Goal: Task Accomplishment & Management: Use online tool/utility

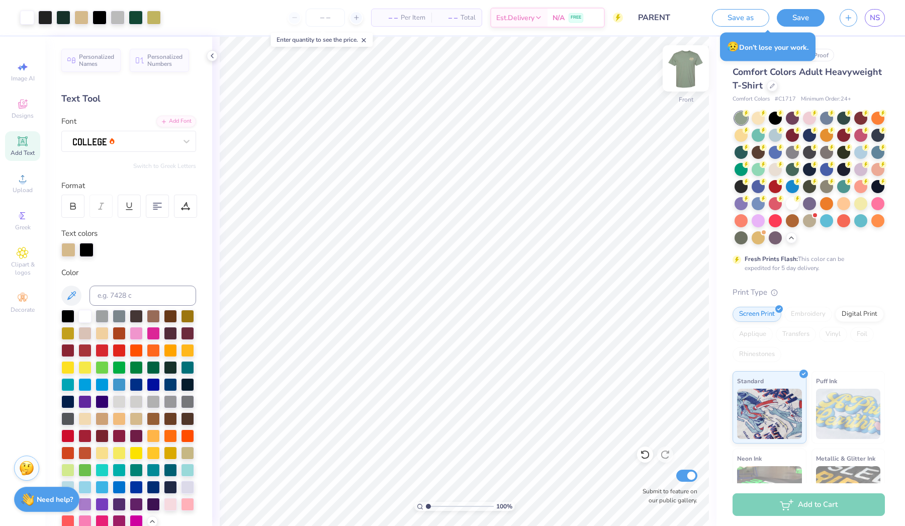
click at [682, 71] on img at bounding box center [686, 68] width 40 height 40
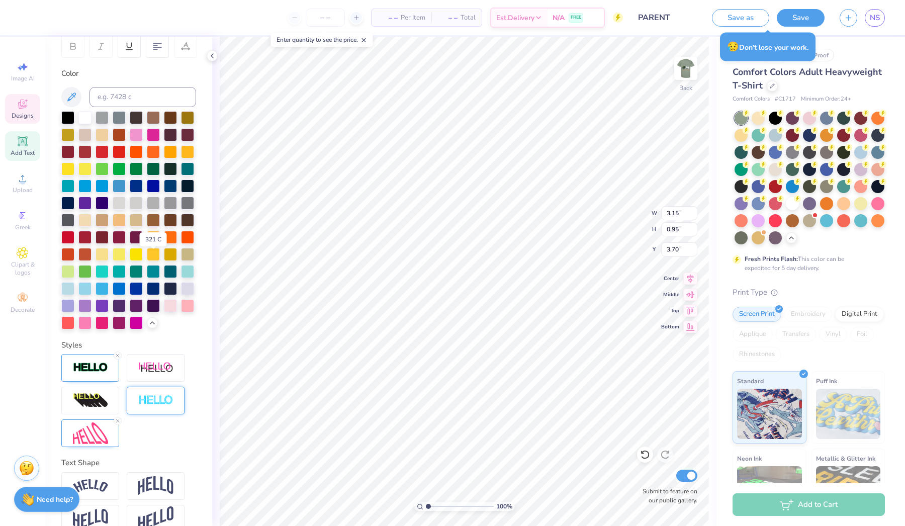
scroll to position [155, 0]
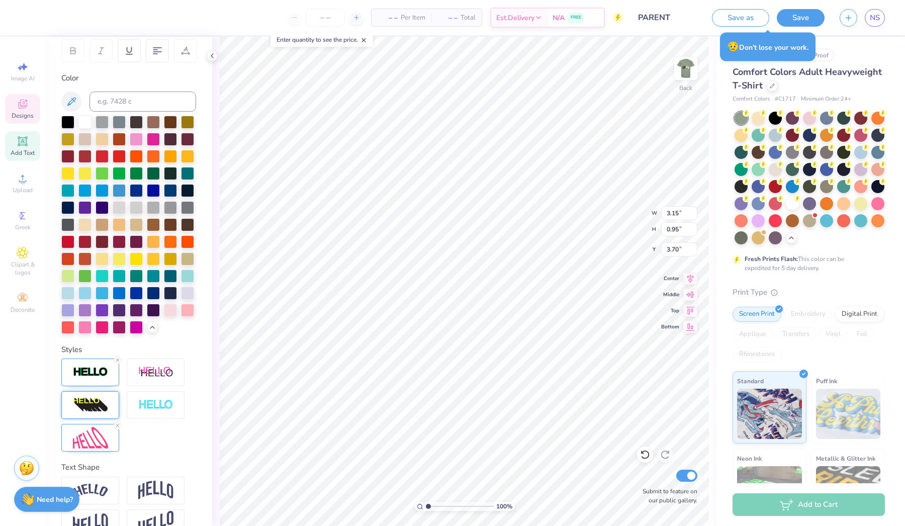
click at [97, 396] on div at bounding box center [90, 405] width 58 height 28
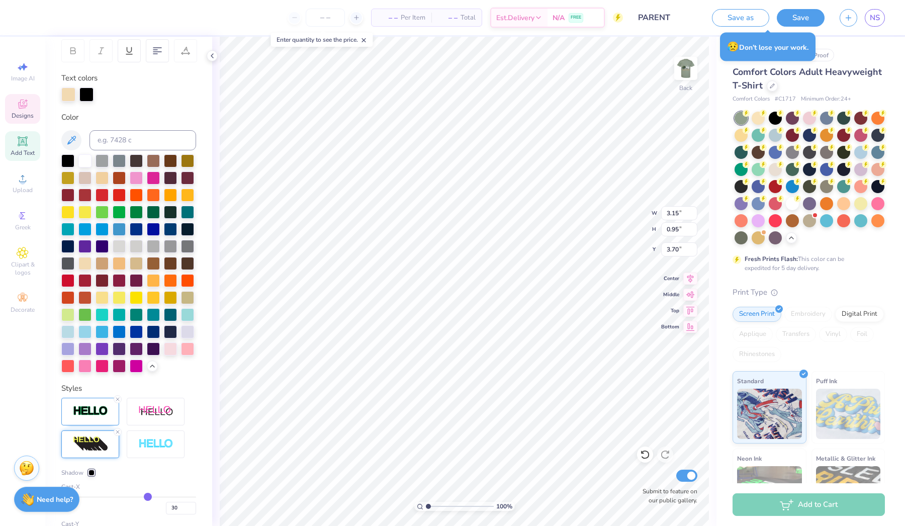
type input "4.07"
type input "1.30"
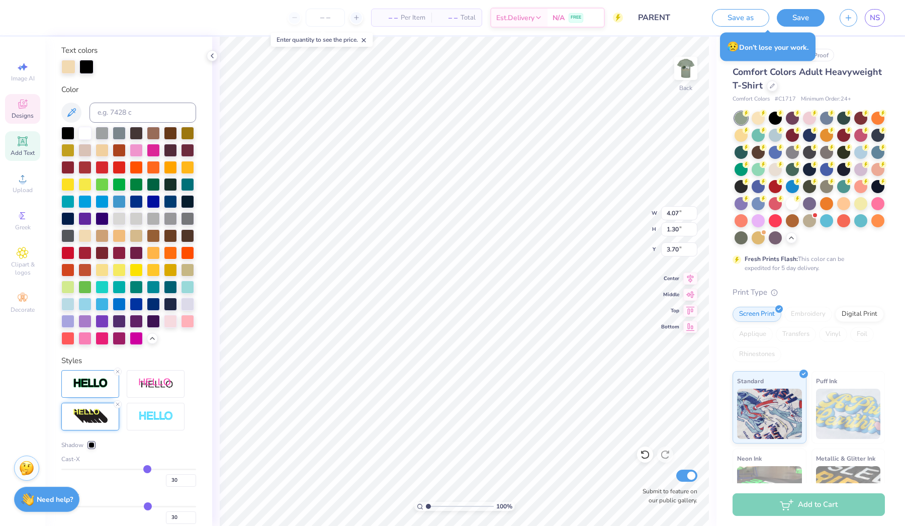
type input "28"
type input "27"
type input "26"
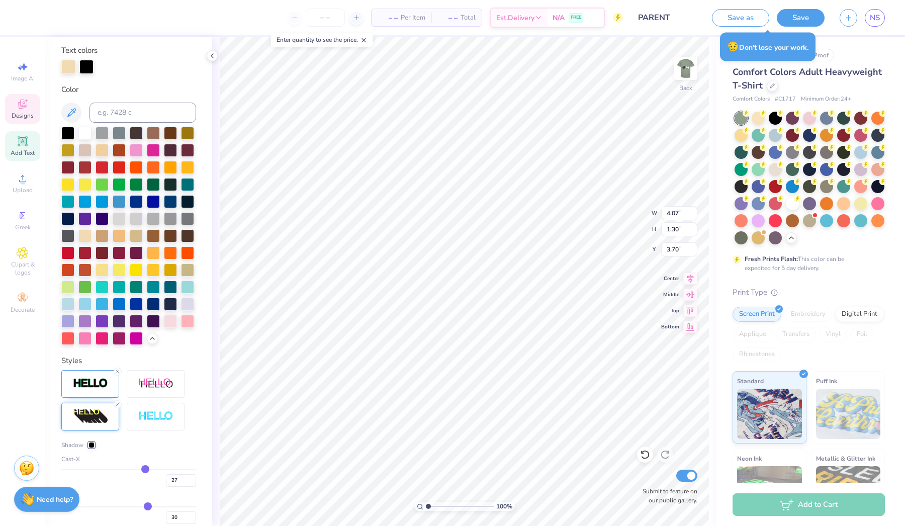
type input "26"
type input "25"
type input "24"
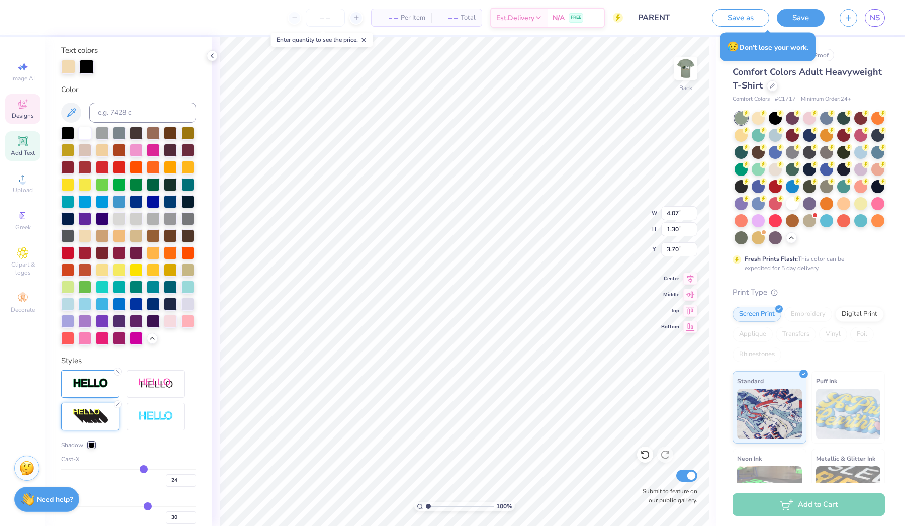
type input "23"
type input "22"
type input "21"
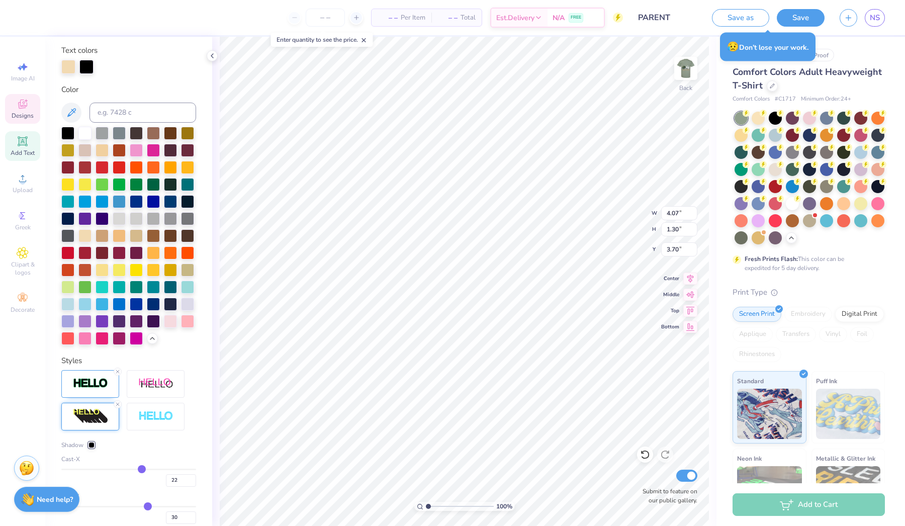
type input "21"
type input "20"
type input "19"
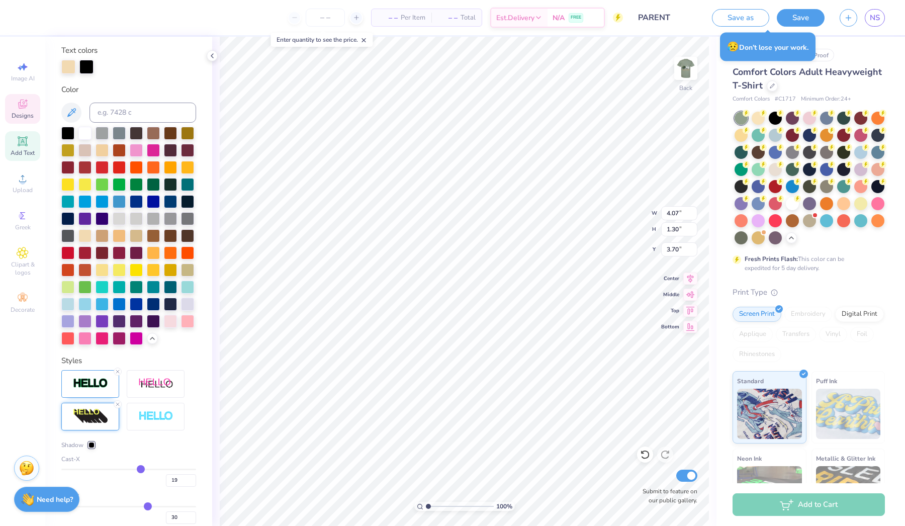
type input "18"
type input "17"
type input "16"
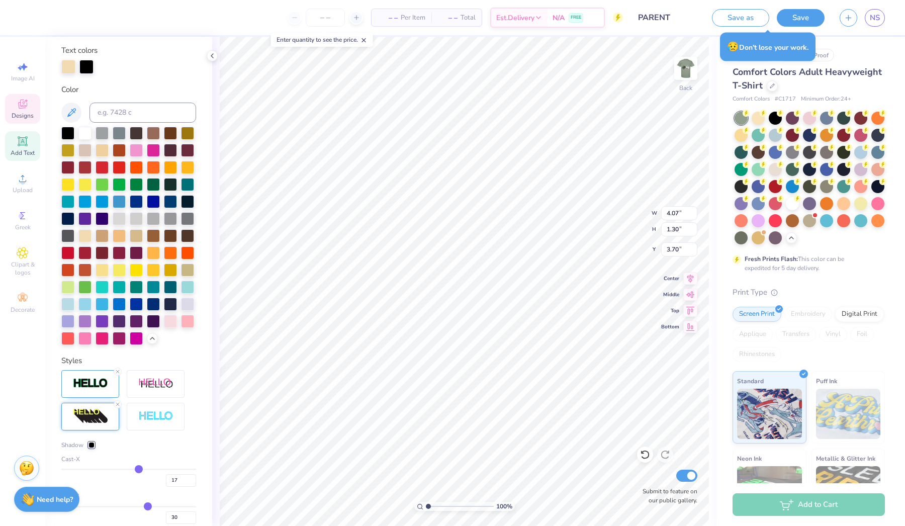
type input "16"
type input "15"
type input "14"
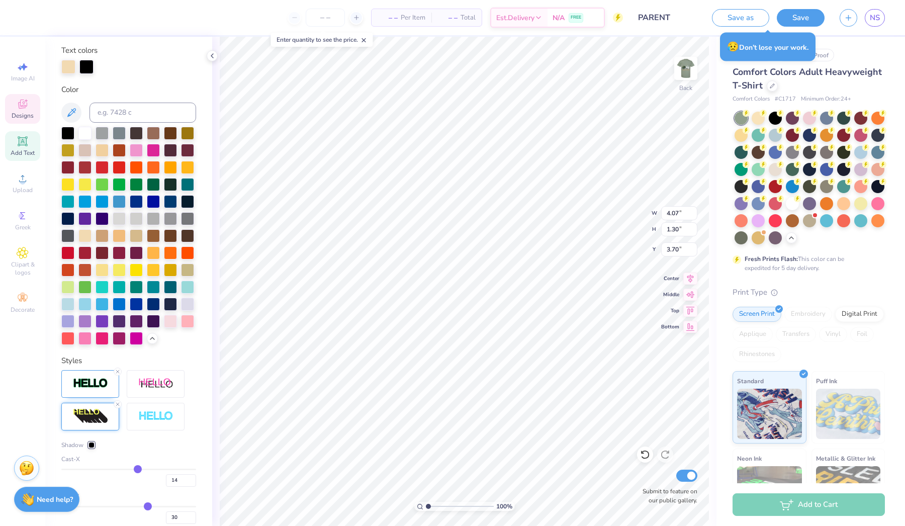
type input "13"
type input "12"
type input "11"
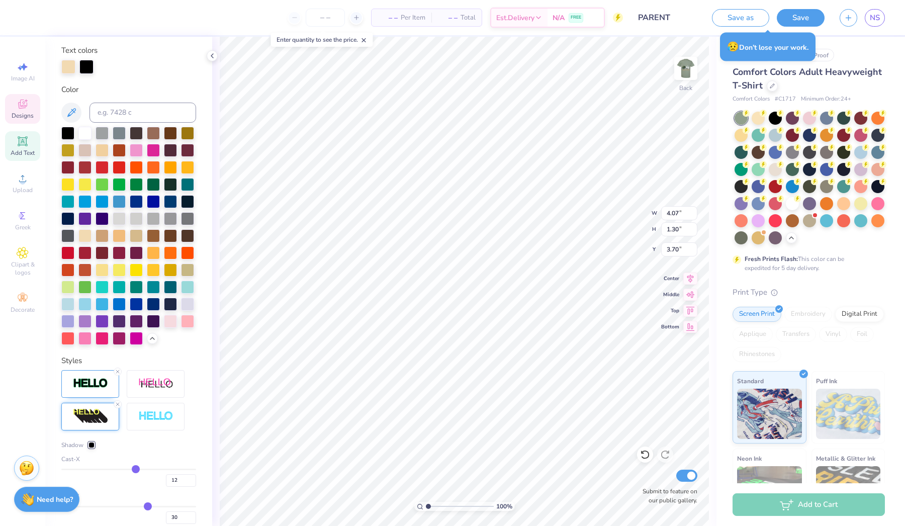
type input "11"
type input "10"
type input "9"
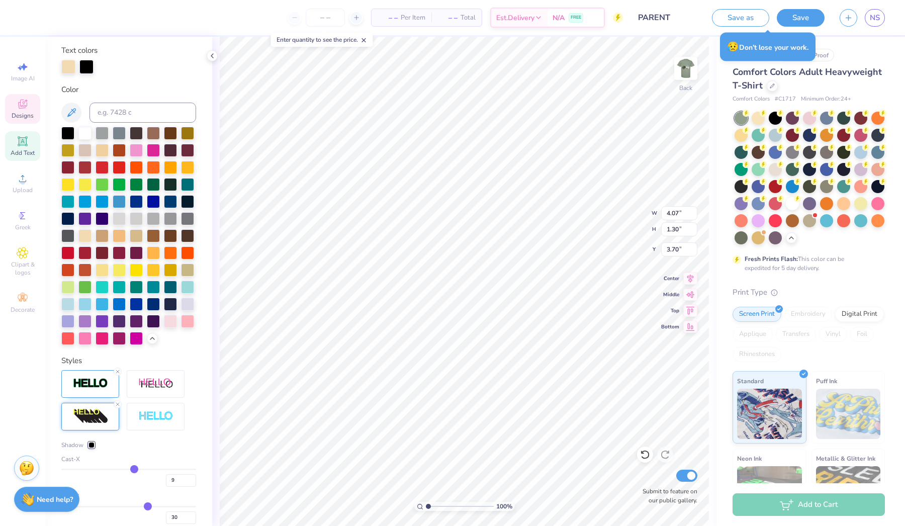
type input "8"
type input "7"
type input "6"
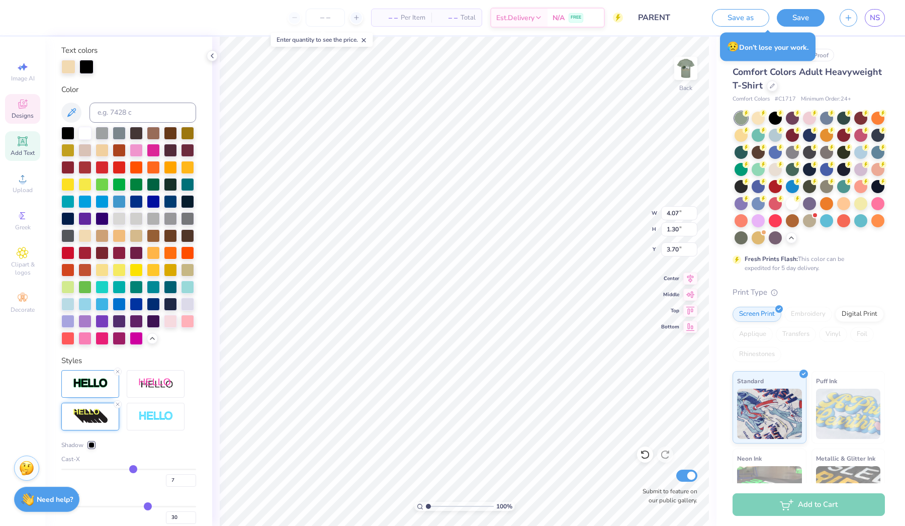
type input "6"
type input "5"
type input "4"
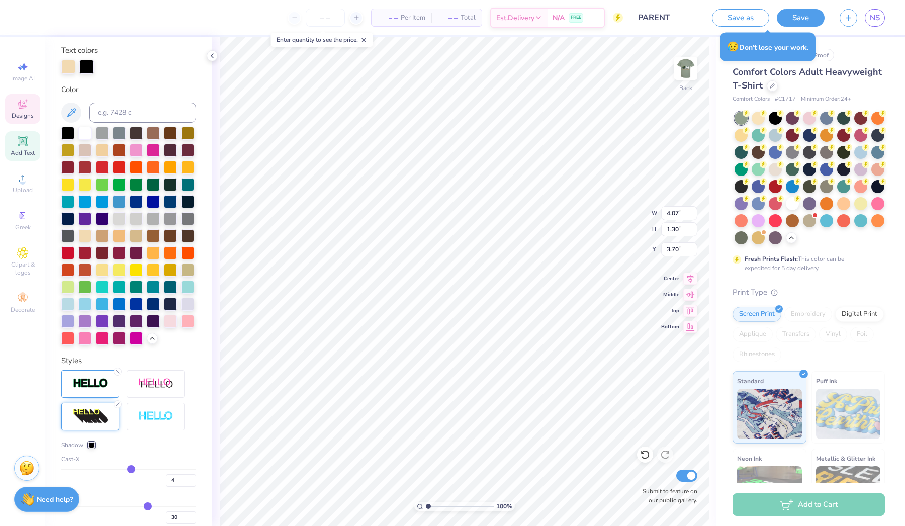
type input "3"
type input "2"
drag, startPoint x: 147, startPoint y: 467, endPoint x: 130, endPoint y: 466, distance: 17.2
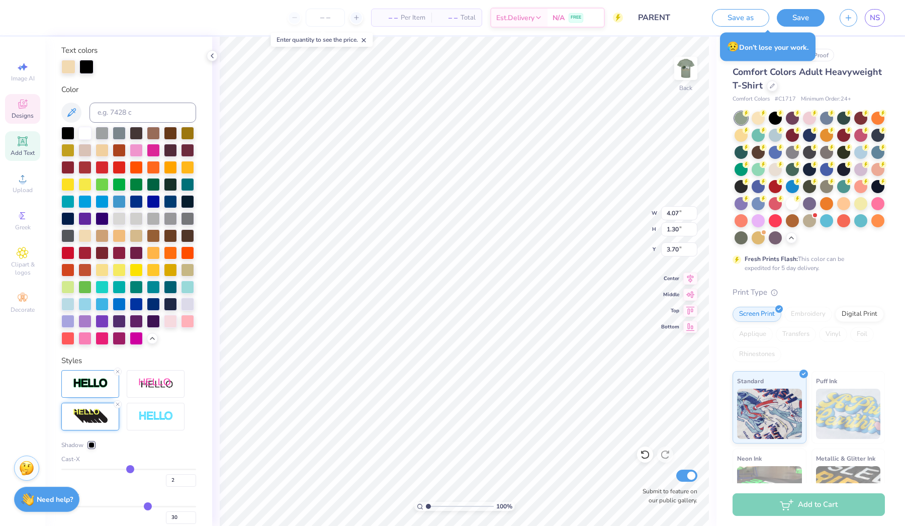
type input "2"
click at [130, 469] on input "range" at bounding box center [128, 470] width 135 height 2
type input "3.20"
type input "1.29"
type input "12"
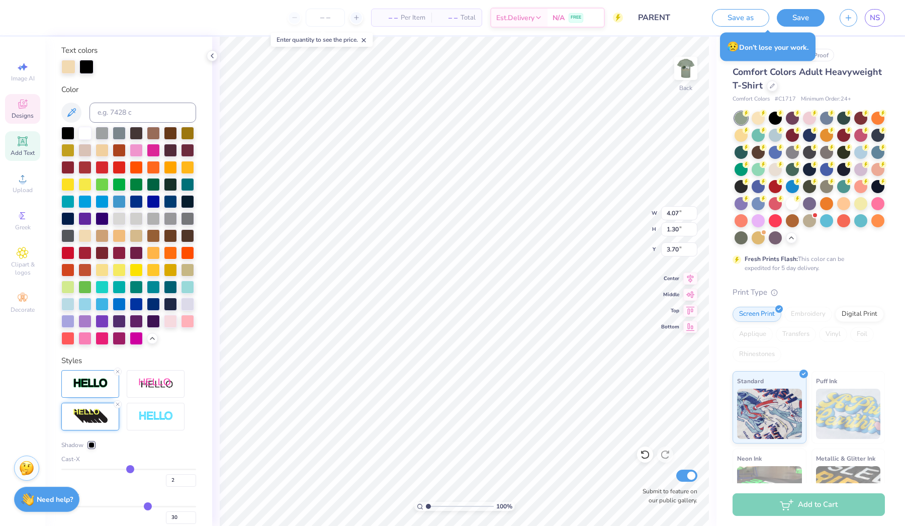
type input "12"
drag, startPoint x: 150, startPoint y: 505, endPoint x: 136, endPoint y: 504, distance: 14.1
type input "12"
click at [136, 506] on input "range" at bounding box center [128, 507] width 135 height 2
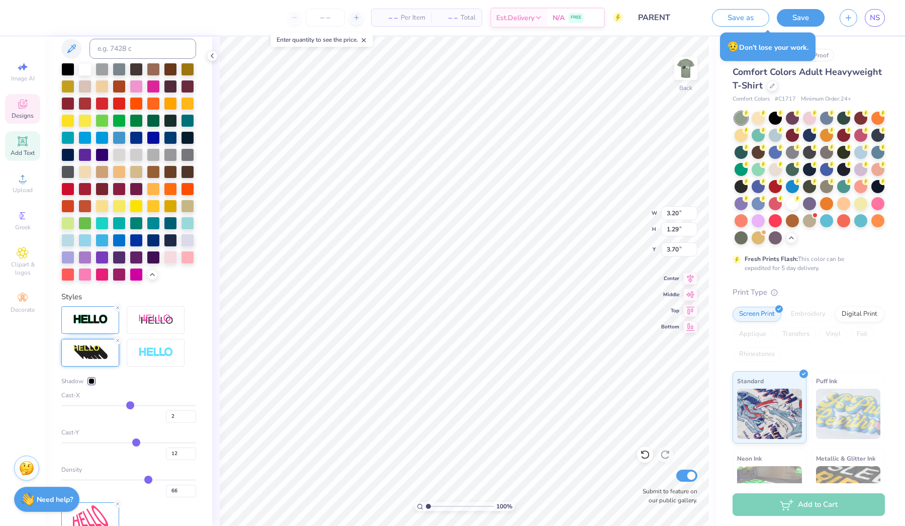
scroll to position [263, 0]
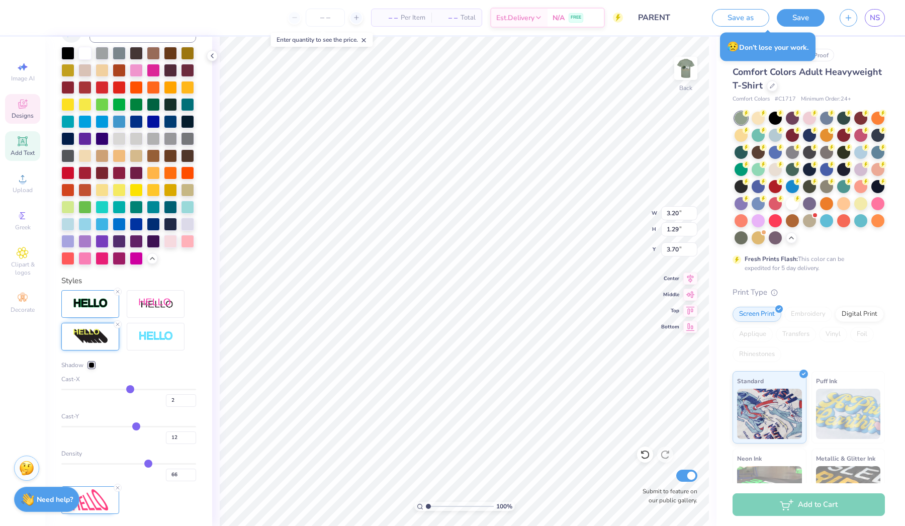
type input "1.08"
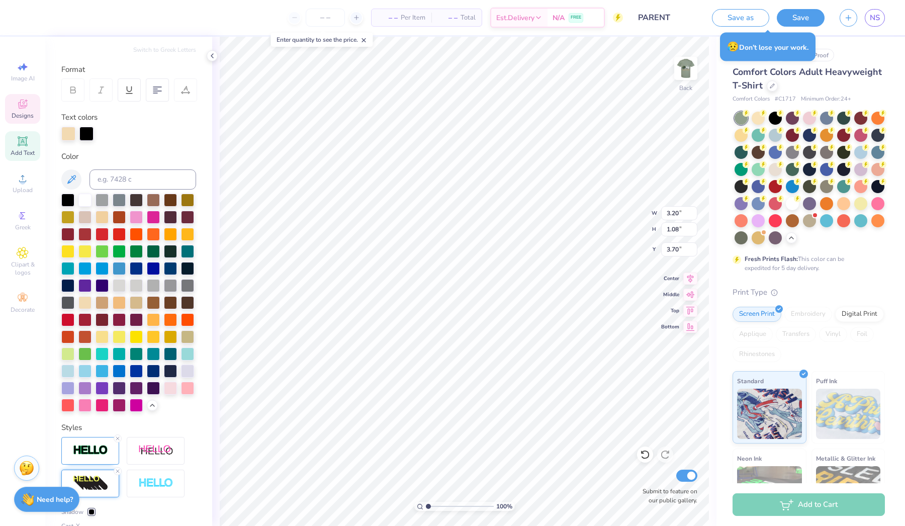
scroll to position [79, 0]
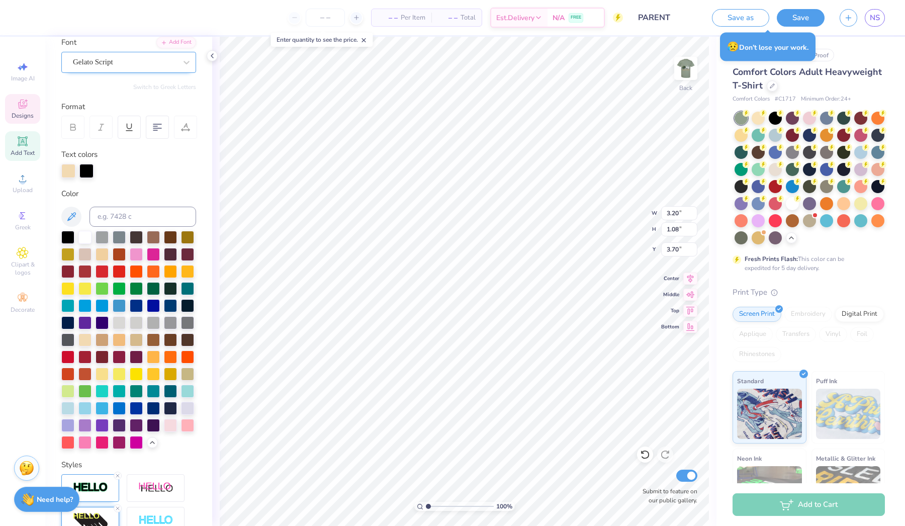
click at [115, 67] on div "Gelato Script" at bounding box center [125, 62] width 106 height 16
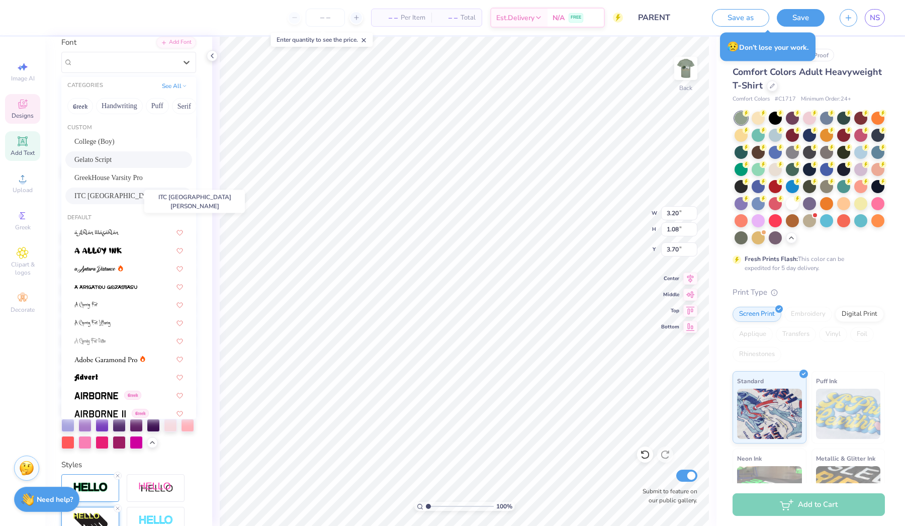
click at [125, 196] on span "ITC [GEOGRAPHIC_DATA][PERSON_NAME]" at bounding box center [128, 196] width 109 height 11
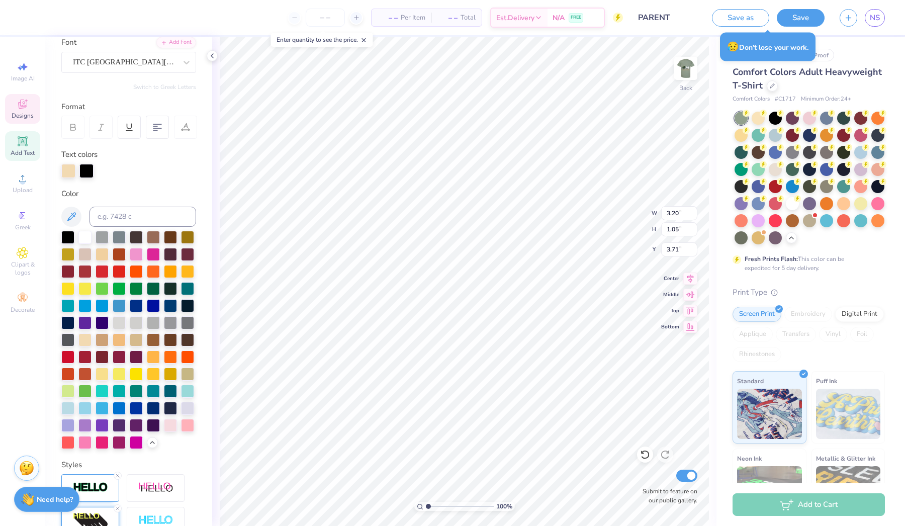
type input "1.05"
type input "3.71"
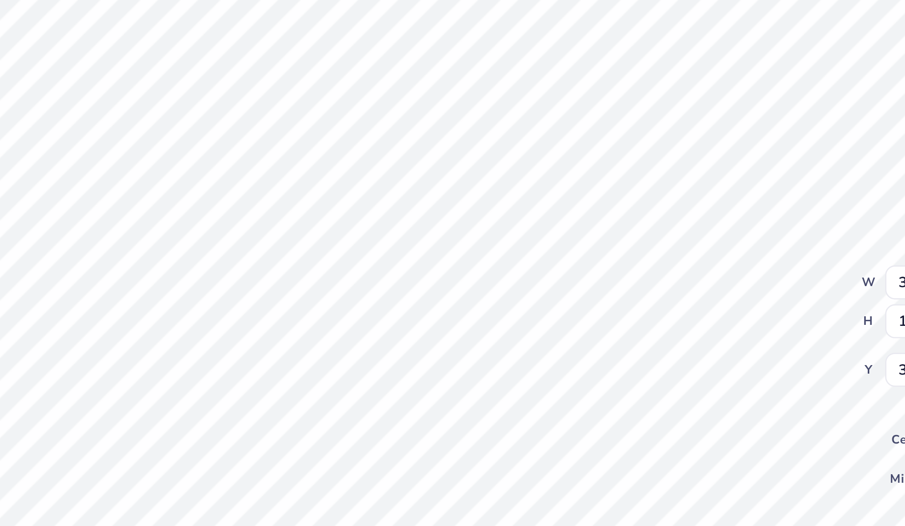
type input "3.32"
type input "3.01"
type input "0.79"
type input "4.05"
type input "3.64"
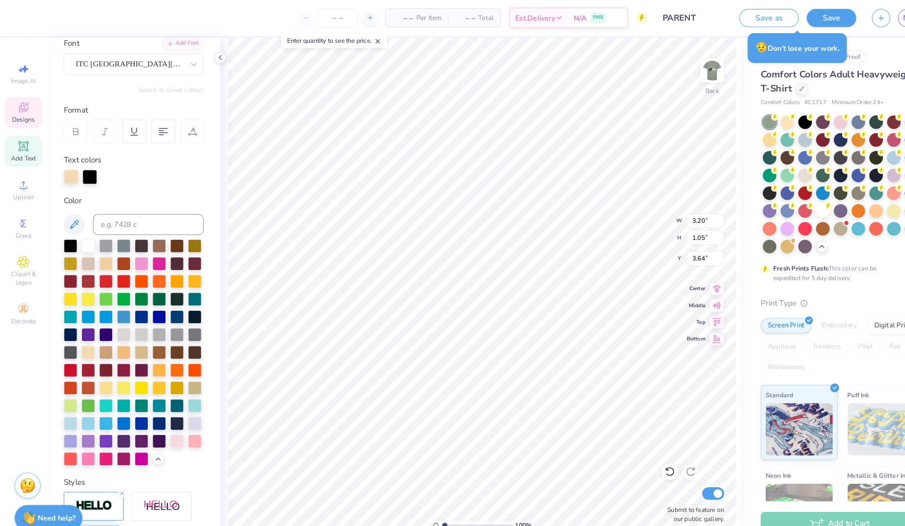
type input "2.85"
type input "0.94"
type input "3.76"
type input "3.94"
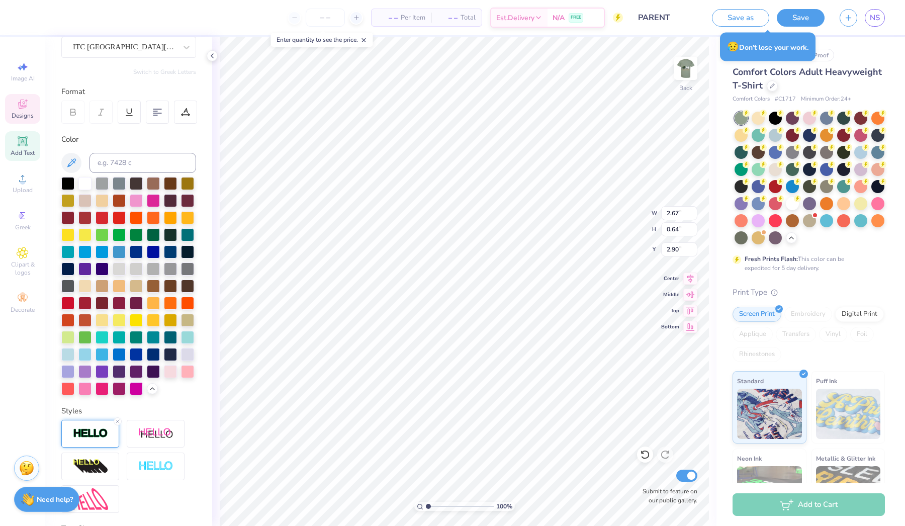
scroll to position [97, 0]
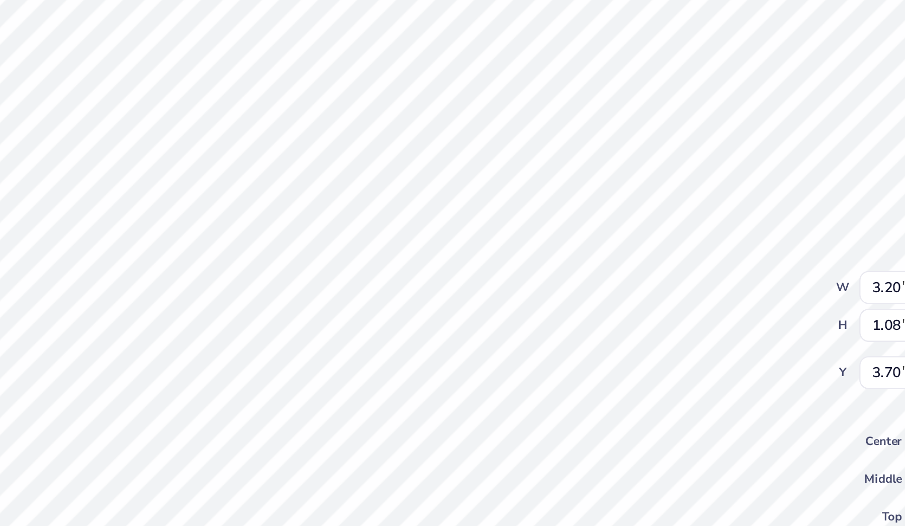
type input "3.01"
type input "0.79"
type input "4.05"
type input "3.79"
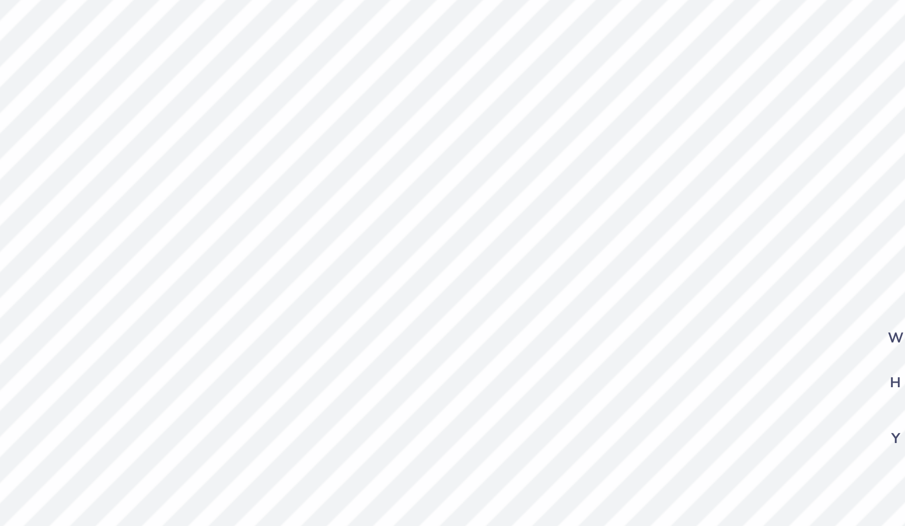
type input "2.28"
type input "0.77"
type input "4.94"
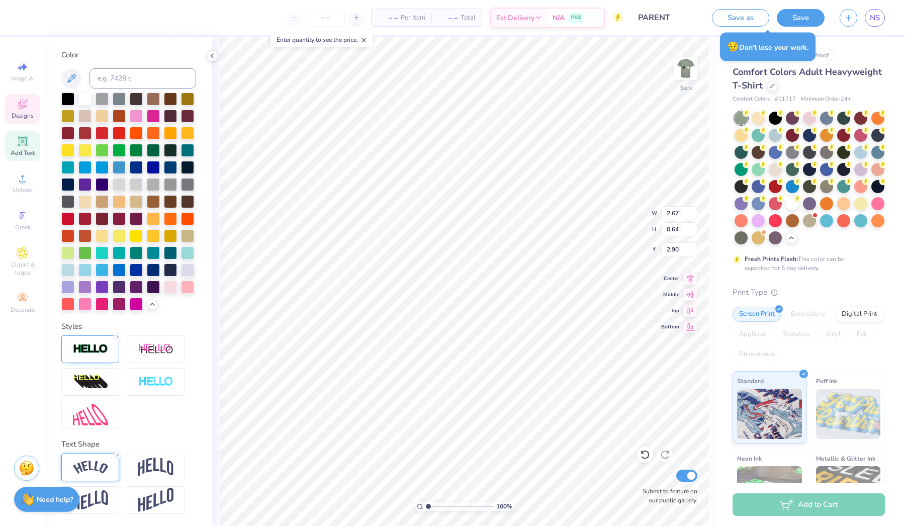
scroll to position [178, 0]
click at [92, 470] on img at bounding box center [90, 468] width 35 height 14
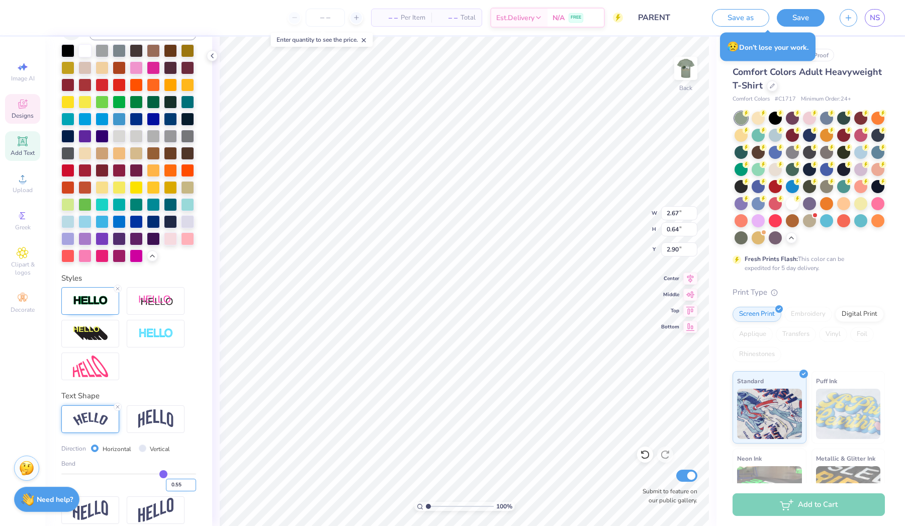
scroll to position [225, 0]
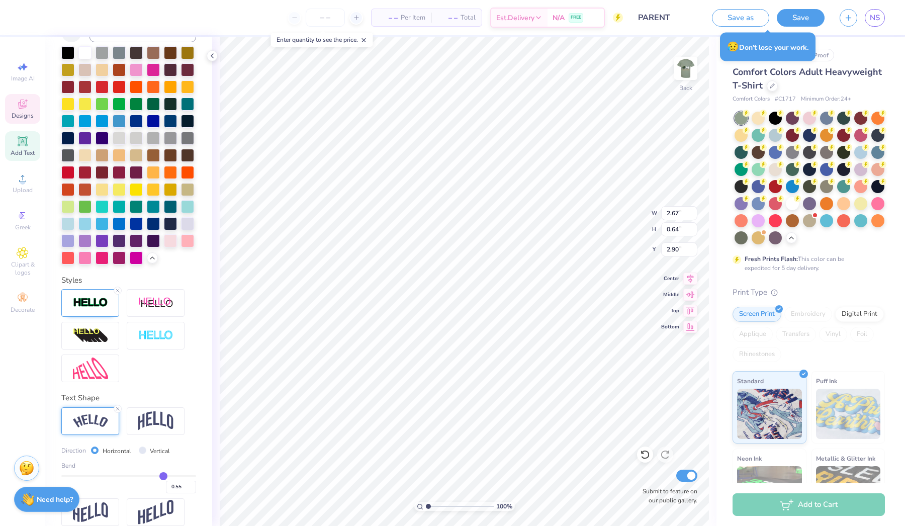
type input "0.6"
type input "0.60"
type input "0.6"
click at [167, 476] on input "range" at bounding box center [128, 476] width 135 height 2
type input "2.69"
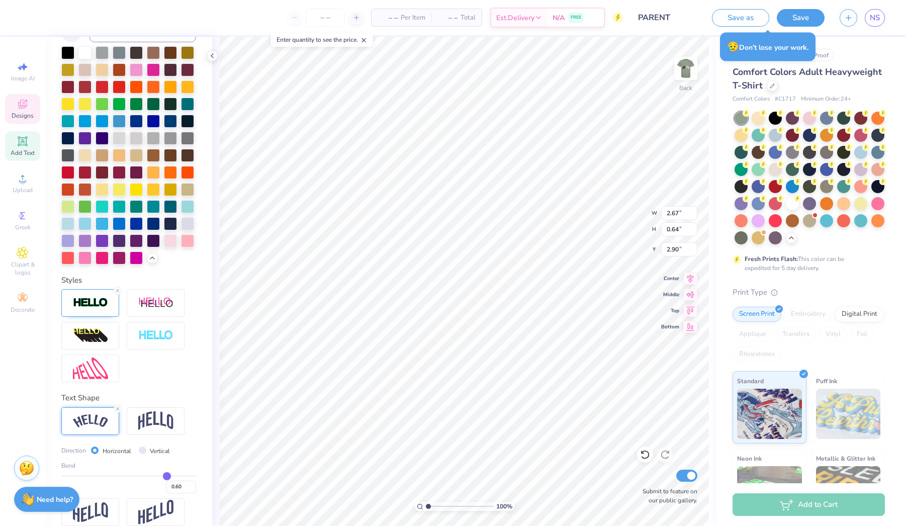
type input "0.71"
type input "2.86"
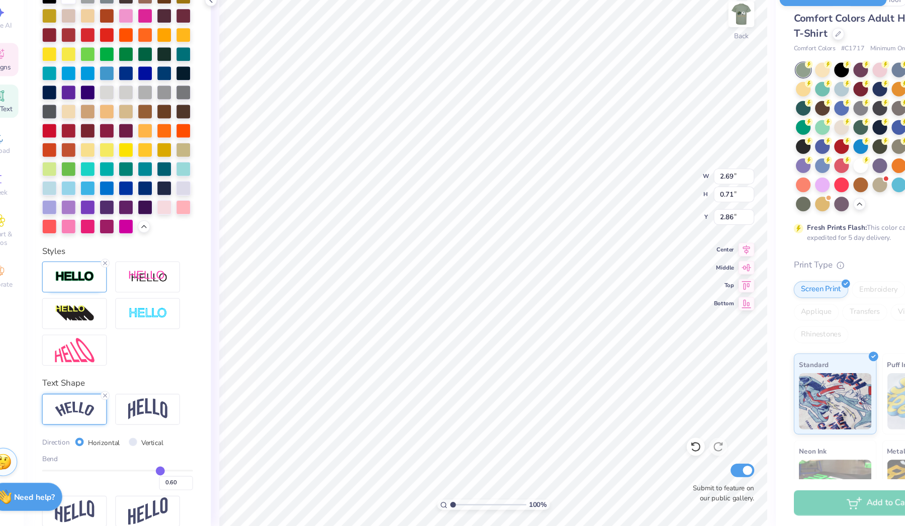
type input "2.43"
type input "0.64"
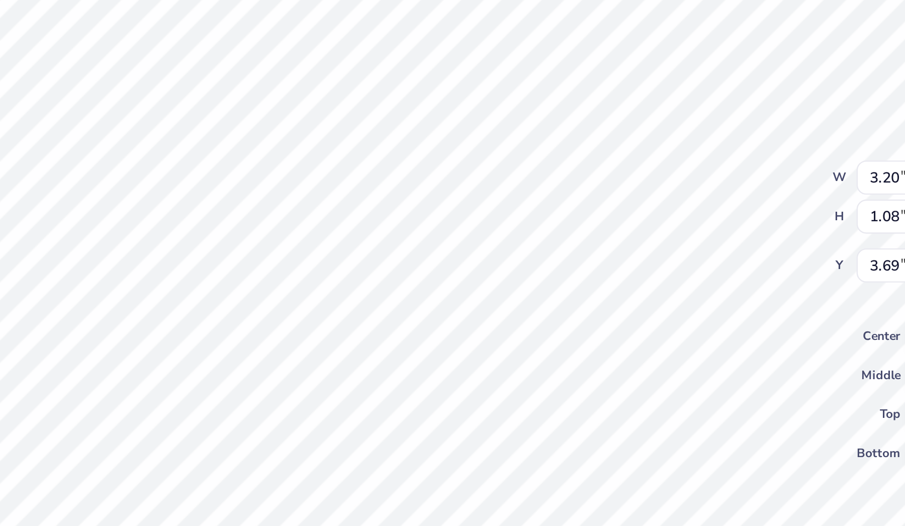
scroll to position [217, 0]
type input "3.01"
type input "1.02"
type input "3.76"
type input "3.86"
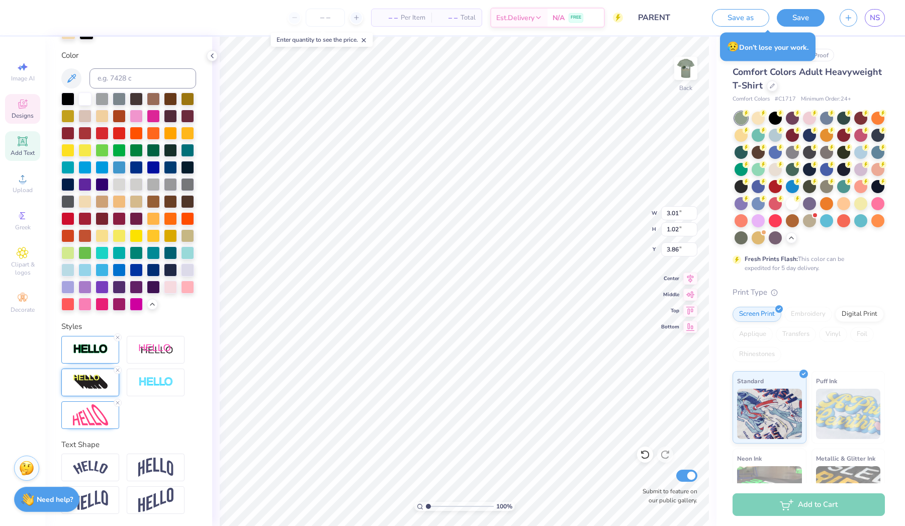
click at [87, 375] on img at bounding box center [90, 382] width 35 height 16
type input "13"
type input "12"
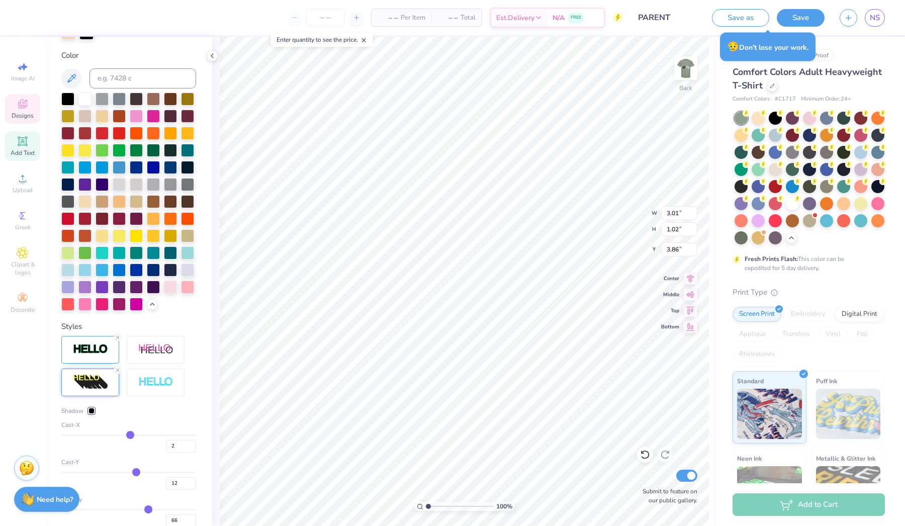
type input "11"
type input "10"
type input "9"
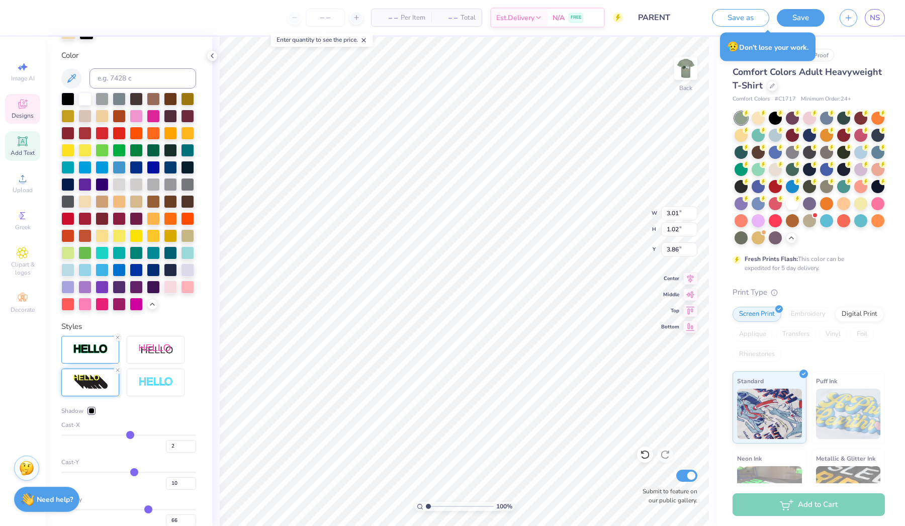
type input "9"
type input "8"
type input "7"
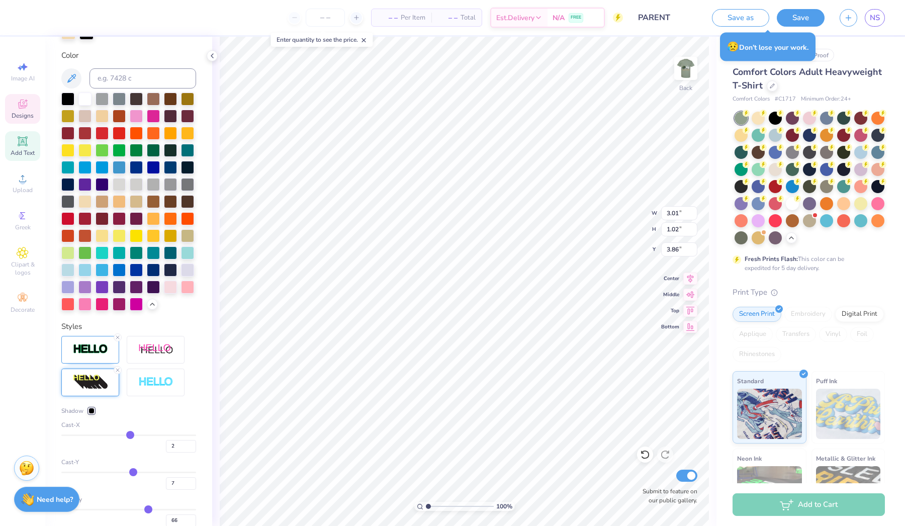
type input "7"
click at [133, 472] on input "range" at bounding box center [128, 473] width 135 height 2
type input "0.96"
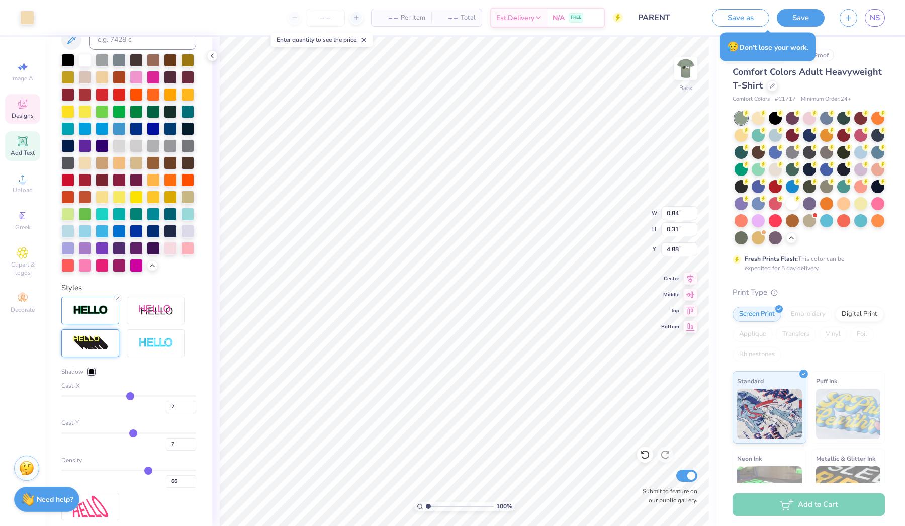
scroll to position [178, 0]
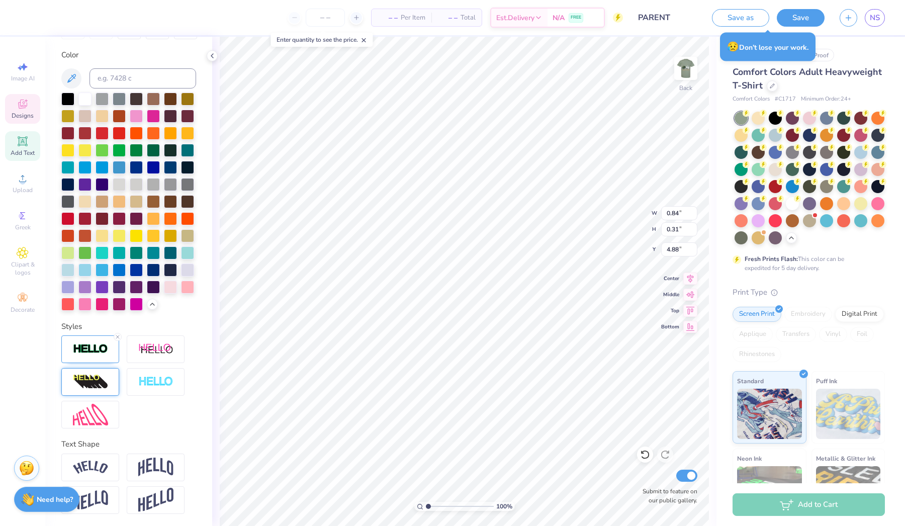
click at [101, 386] on img at bounding box center [90, 382] width 35 height 16
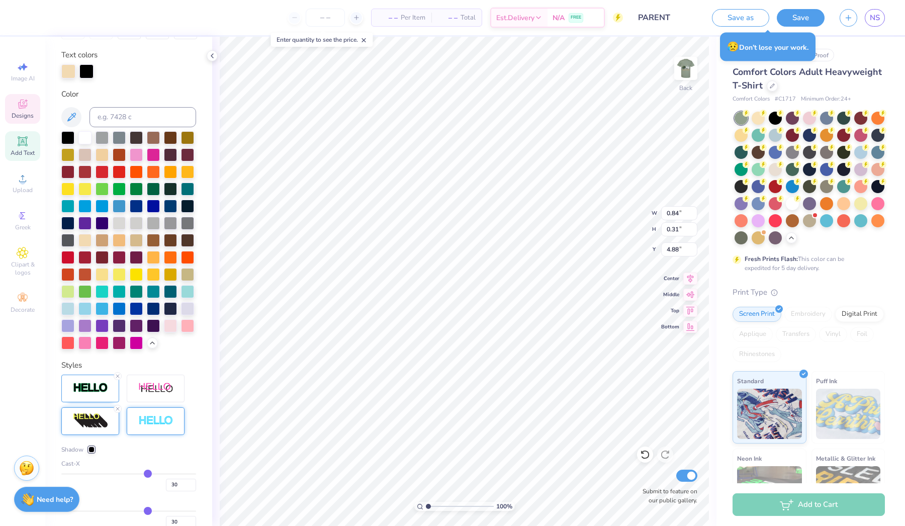
type input "1.08"
type input "0.39"
type input "32"
type input "31"
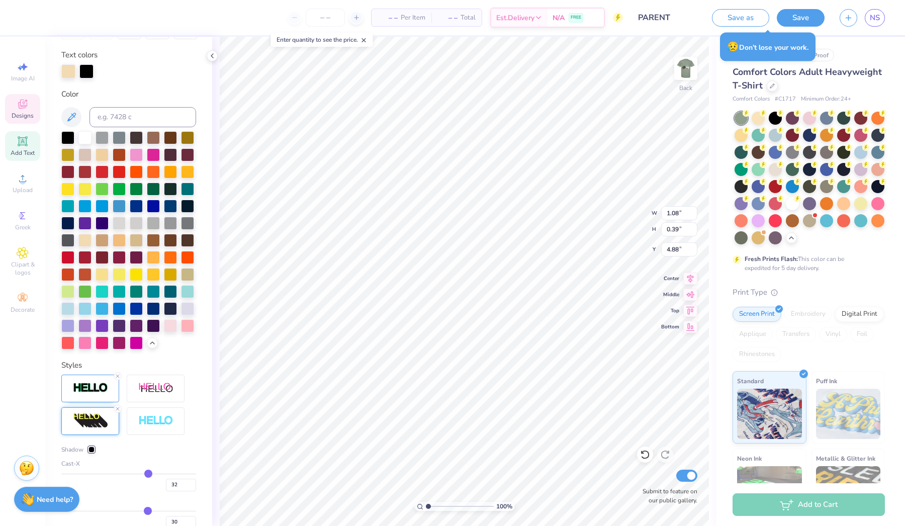
type input "31"
type input "30"
type input "29"
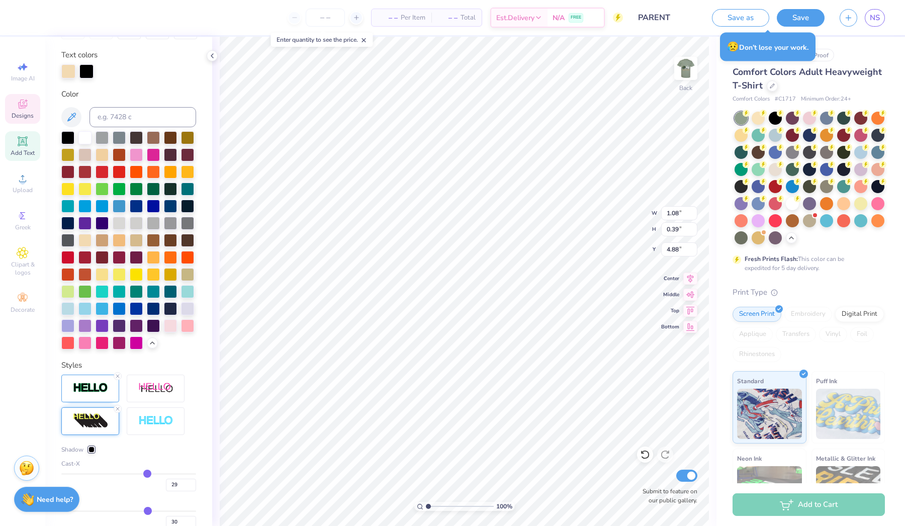
type input "28"
type input "27"
type input "26"
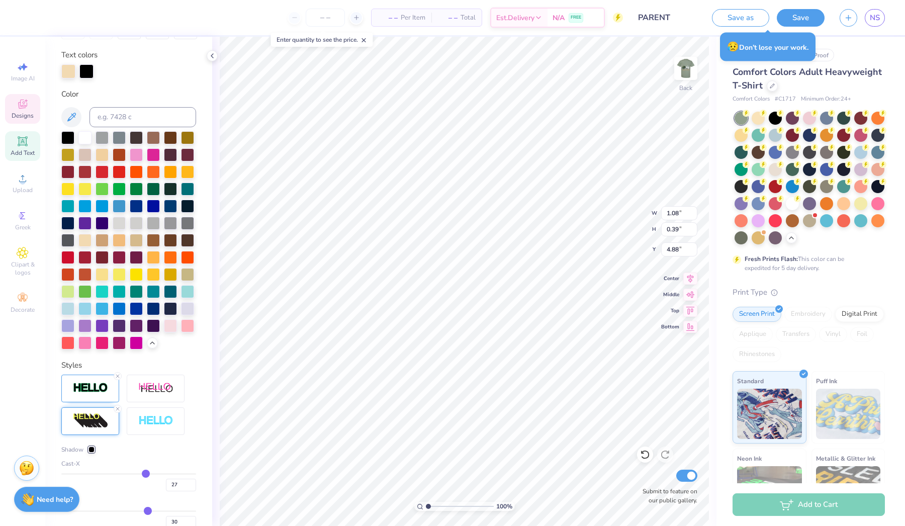
type input "26"
type input "25"
type input "24"
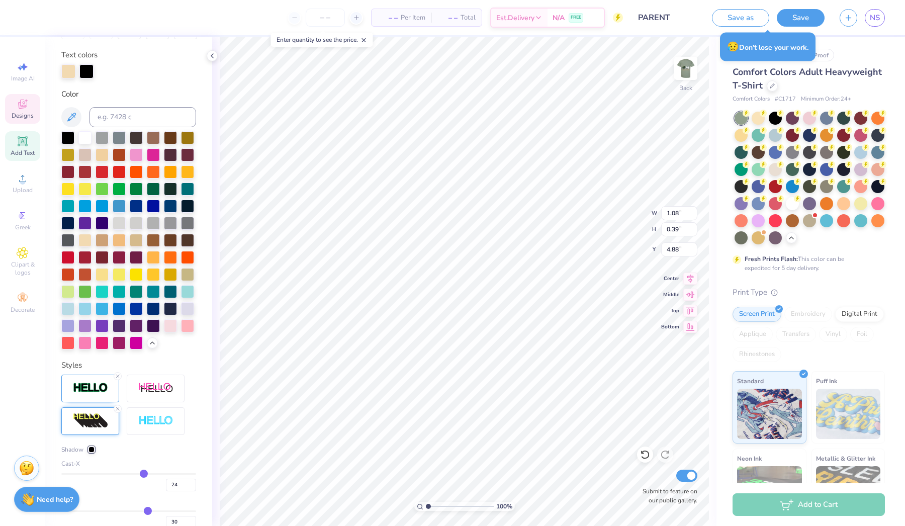
type input "23"
type input "22"
type input "21"
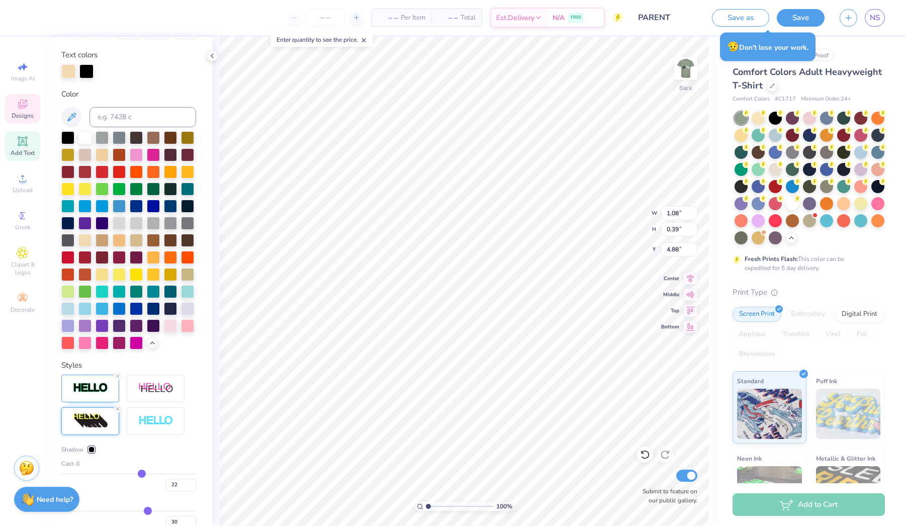
type input "21"
type input "20"
type input "19"
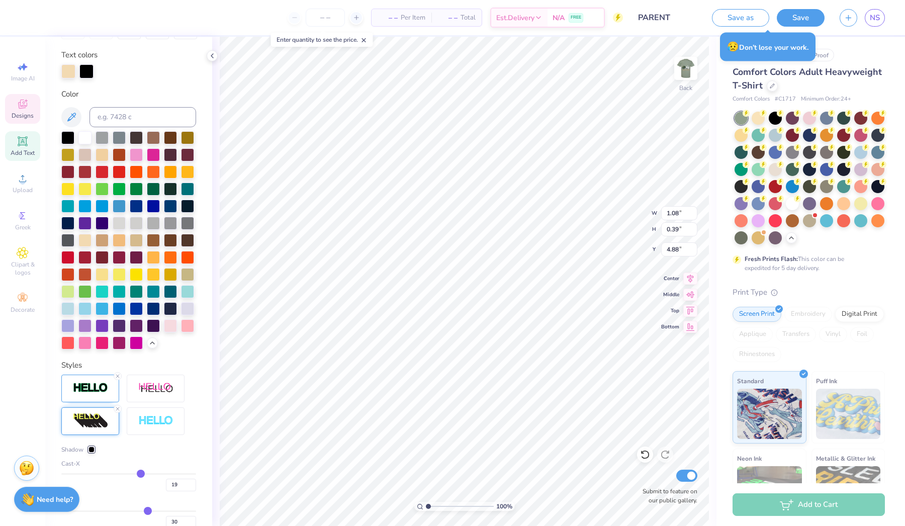
type input "18"
type input "17"
type input "16"
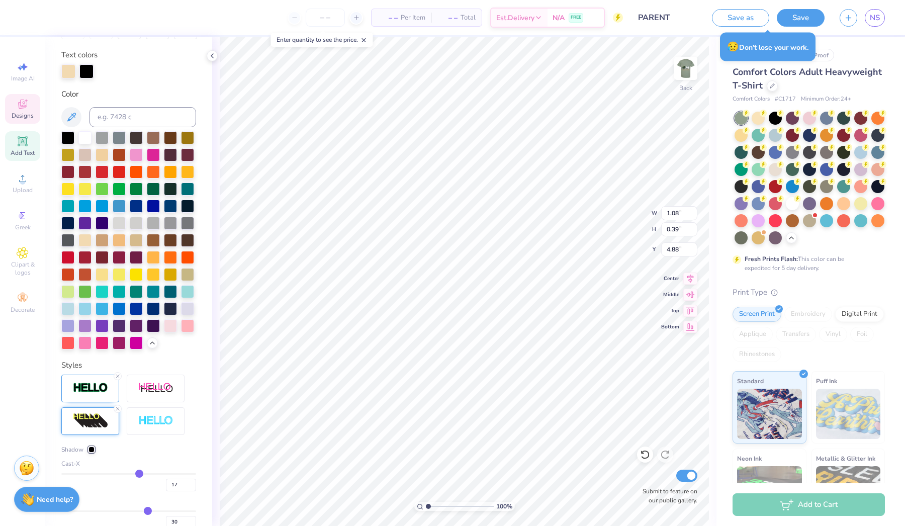
type input "16"
type input "15"
type input "14"
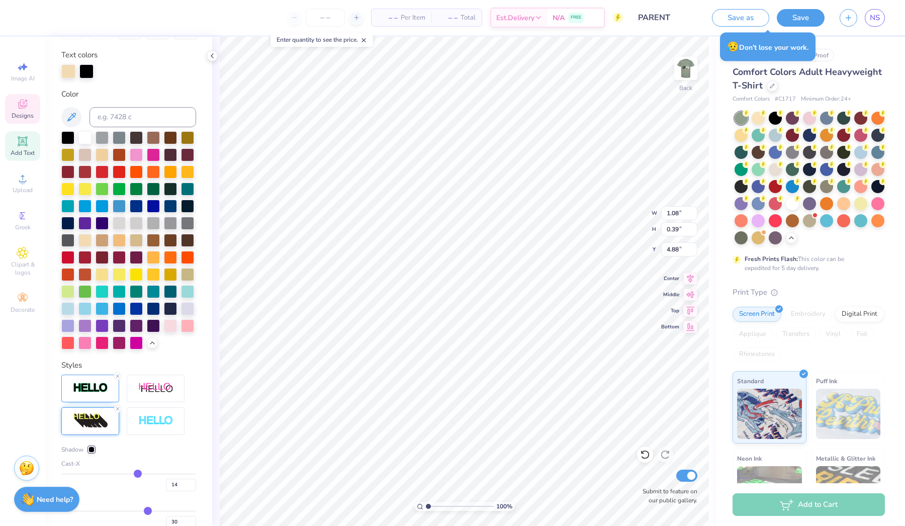
type input "13"
type input "12"
type input "11"
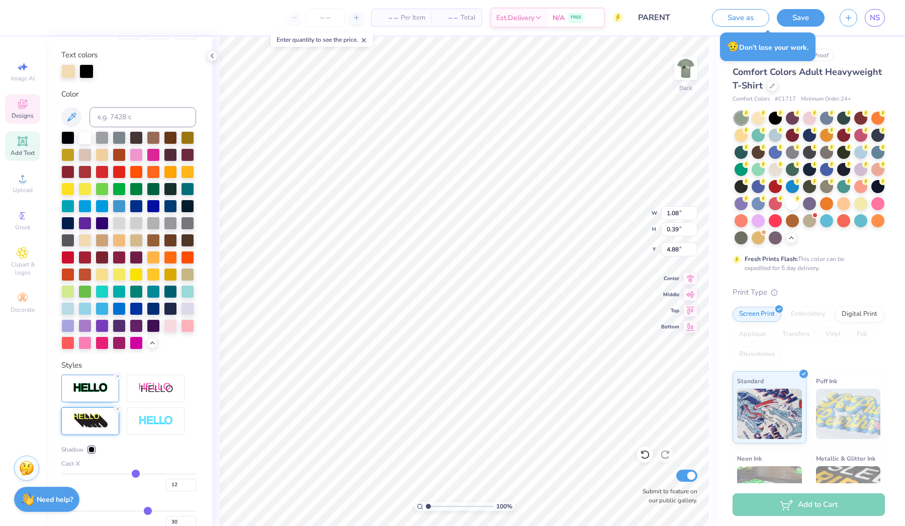
type input "11"
type input "10"
type input "9"
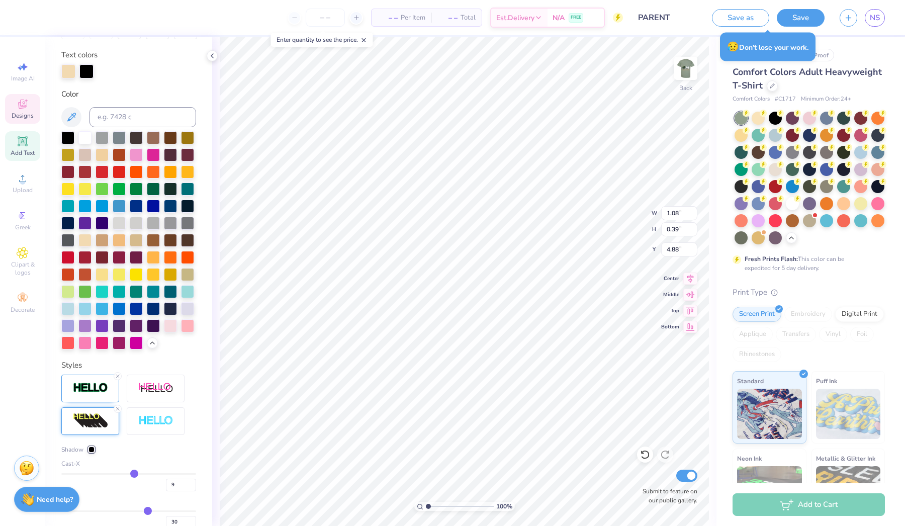
type input "8"
type input "7"
type input "6"
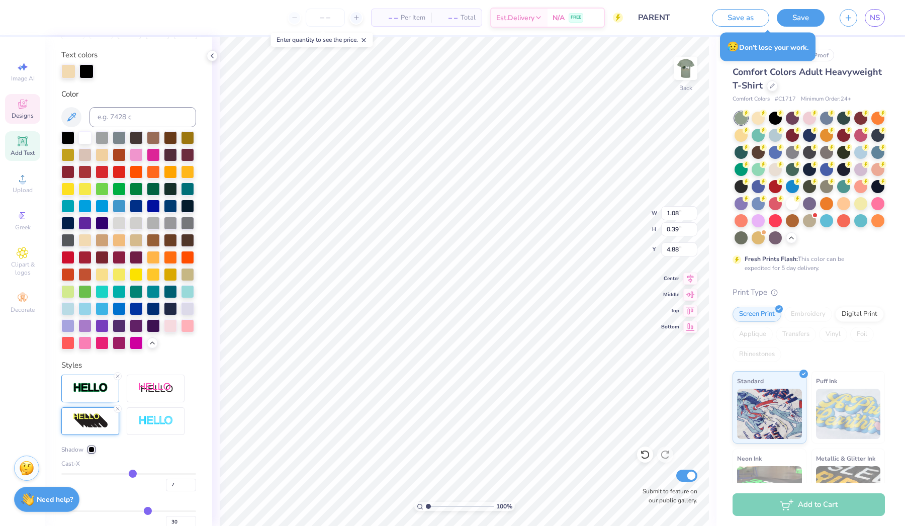
type input "6"
type input "5"
type input "4"
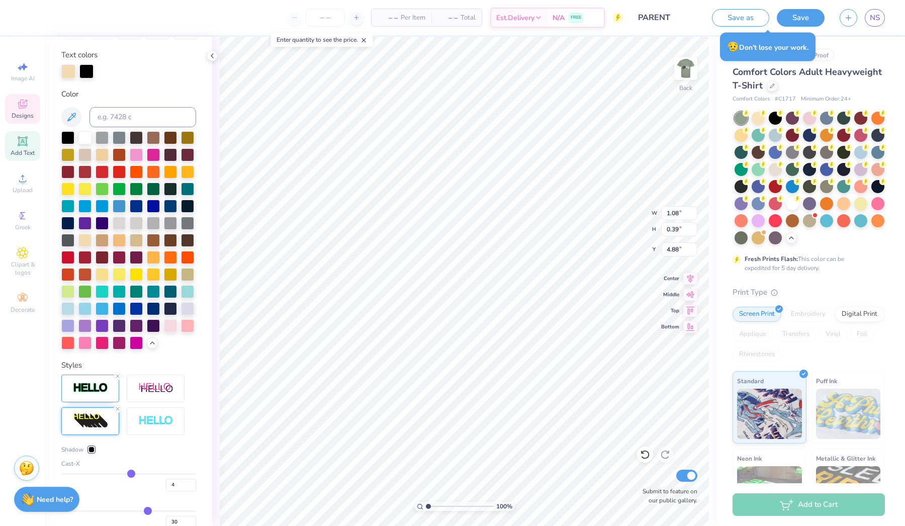
type input "3"
type input "2"
type input "1"
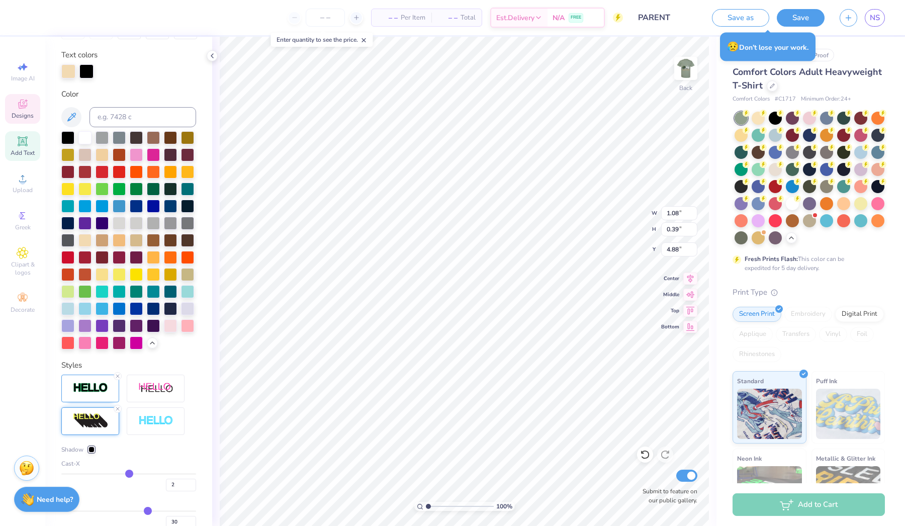
type input "1"
drag, startPoint x: 149, startPoint y: 476, endPoint x: 129, endPoint y: 473, distance: 19.8
type input "1"
click at [129, 473] on input "range" at bounding box center [128, 474] width 135 height 2
type input "0.84"
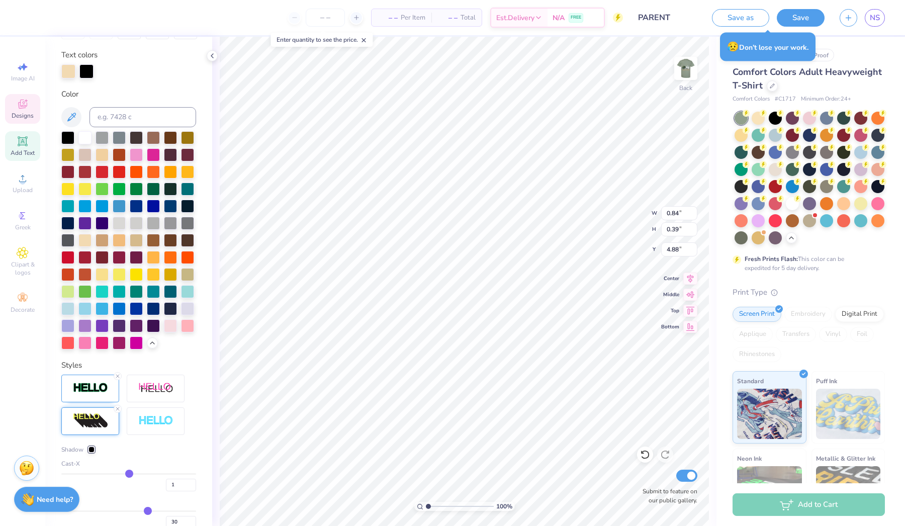
type input "10"
type input "11"
type input "10"
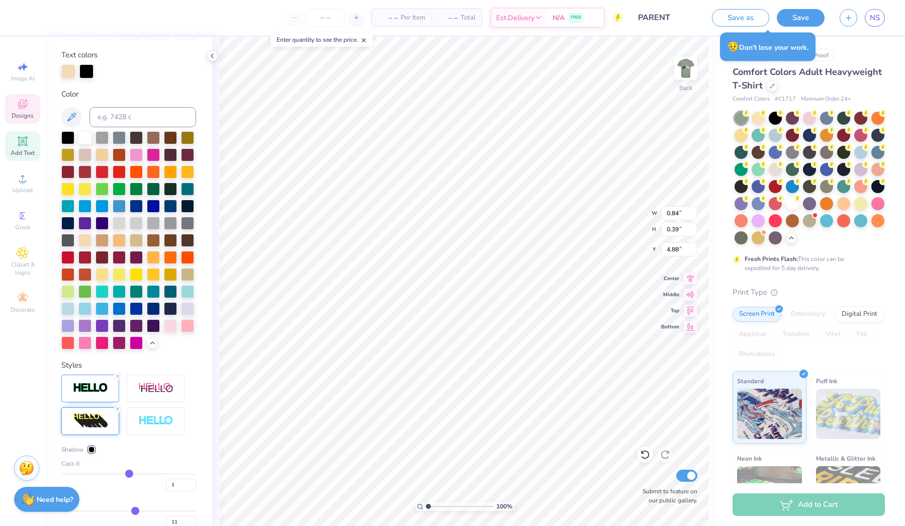
type input "10"
type input "4"
type input "3"
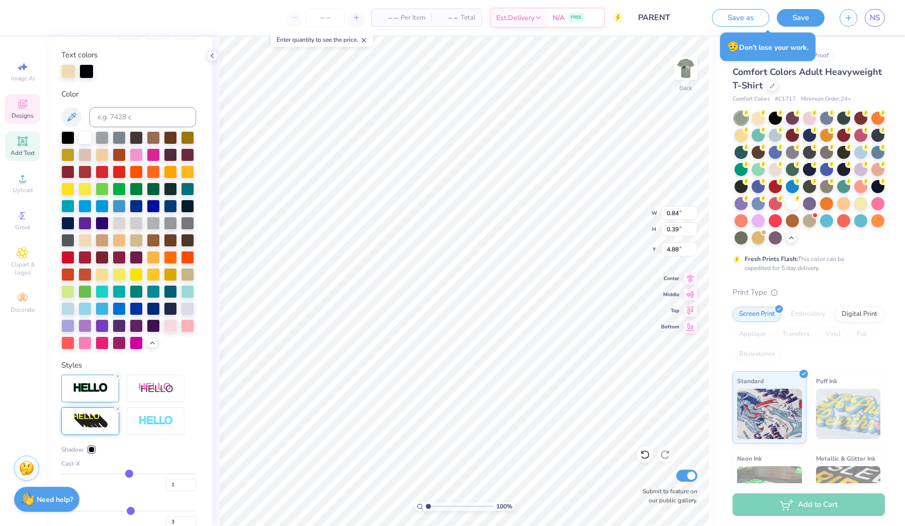
type input "2"
type input "1"
type input "0"
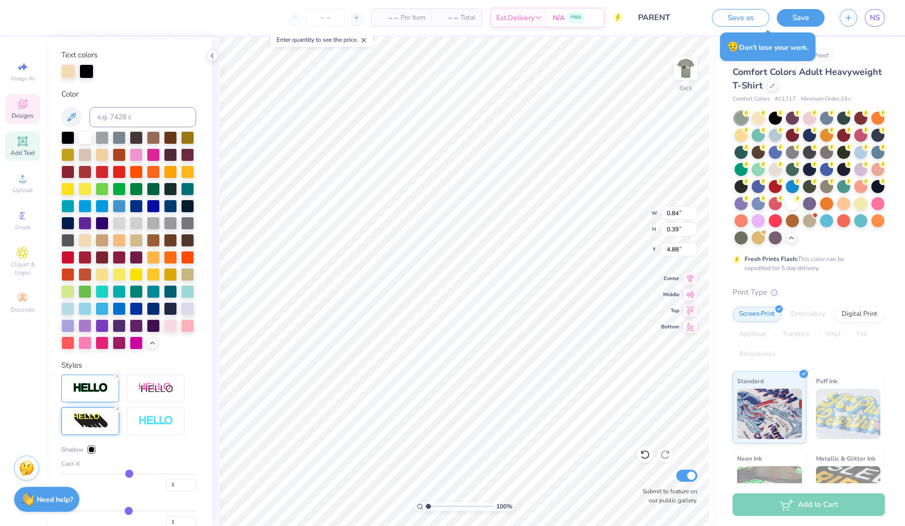
type input "0"
type input "-1"
type input "-2"
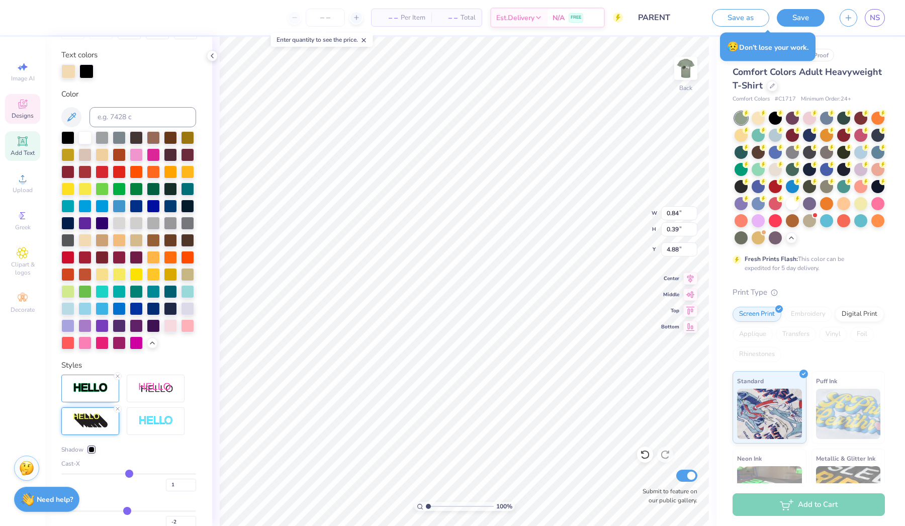
type input "-1"
type input "0"
drag, startPoint x: 148, startPoint y: 509, endPoint x: 131, endPoint y: 511, distance: 16.7
click at [131, 511] on input "range" at bounding box center [128, 511] width 135 height 2
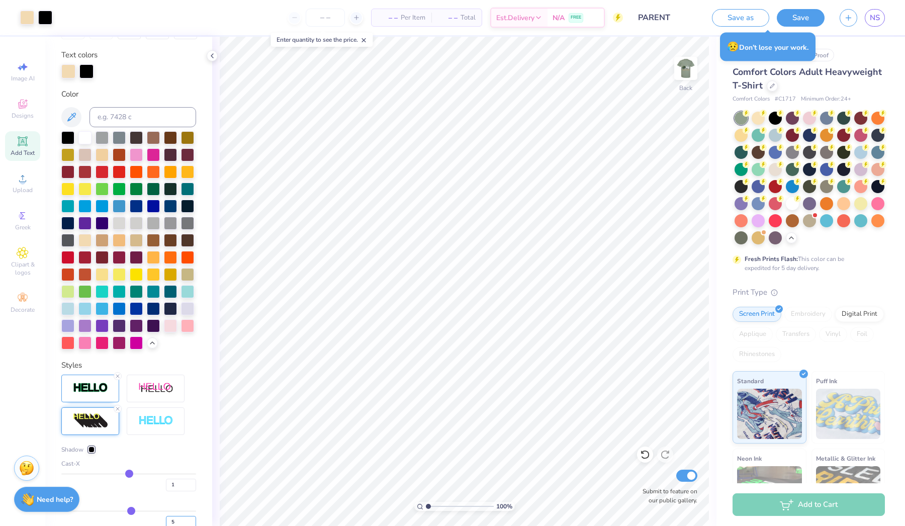
click at [192, 518] on input "5" at bounding box center [181, 522] width 30 height 13
click at [192, 518] on input "6" at bounding box center [181, 522] width 30 height 13
click at [192, 518] on input "7" at bounding box center [181, 522] width 30 height 13
click at [192, 518] on input "8" at bounding box center [181, 522] width 30 height 13
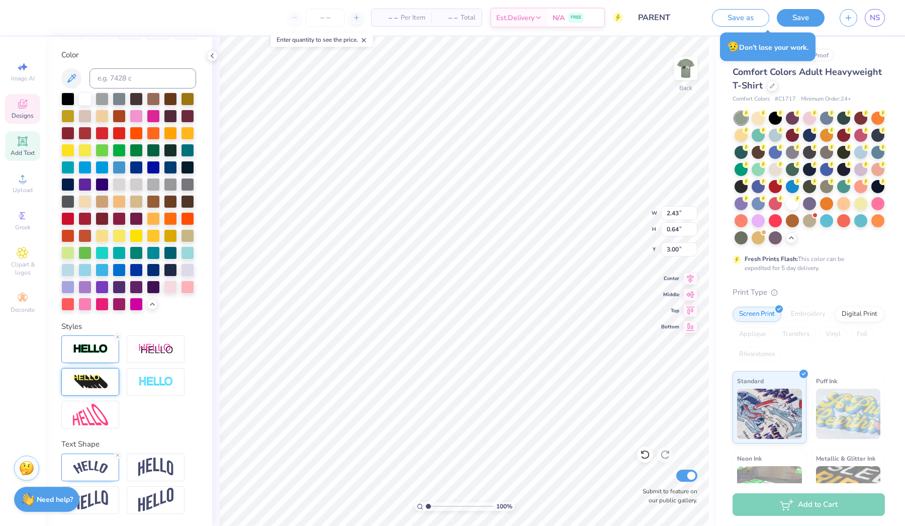
click at [98, 381] on img at bounding box center [90, 382] width 35 height 16
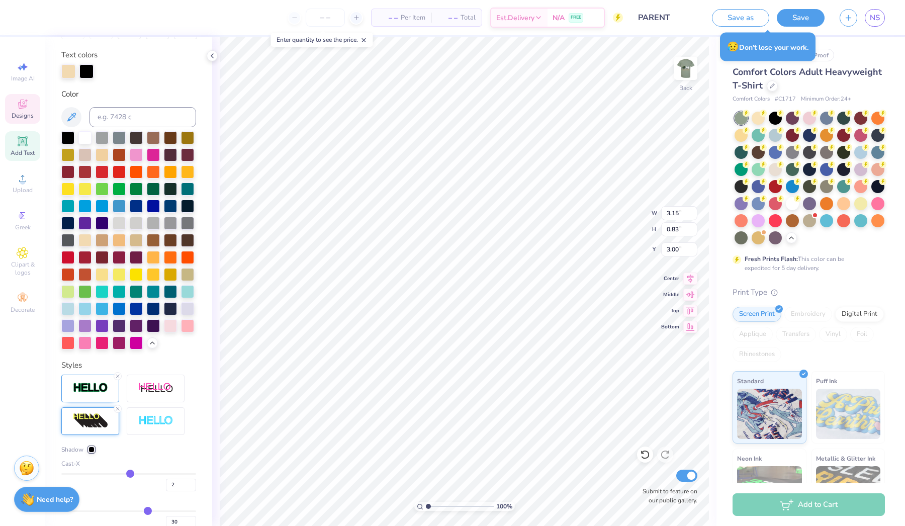
drag, startPoint x: 148, startPoint y: 474, endPoint x: 130, endPoint y: 474, distance: 18.1
click at [130, 474] on input "range" at bounding box center [128, 474] width 135 height 2
drag, startPoint x: 142, startPoint y: 518, endPoint x: 134, endPoint y: 515, distance: 8.6
click at [134, 512] on input "range" at bounding box center [128, 511] width 135 height 2
click at [194, 523] on input "8" at bounding box center [181, 522] width 30 height 13
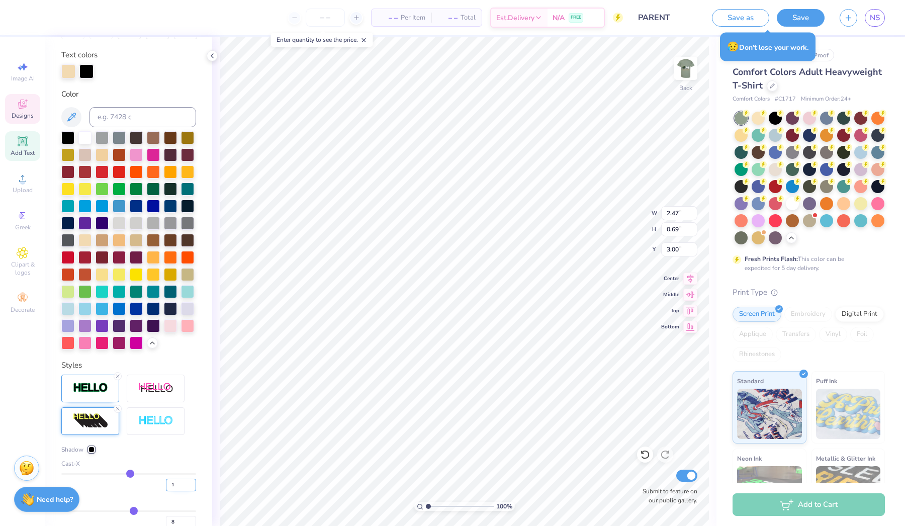
click at [192, 486] on input "1" at bounding box center [181, 485] width 30 height 13
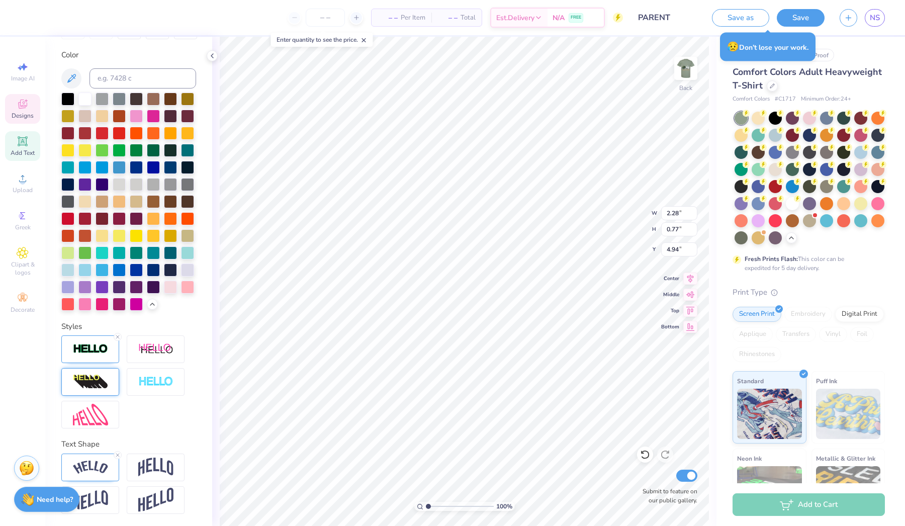
click at [95, 382] on img at bounding box center [90, 382] width 35 height 16
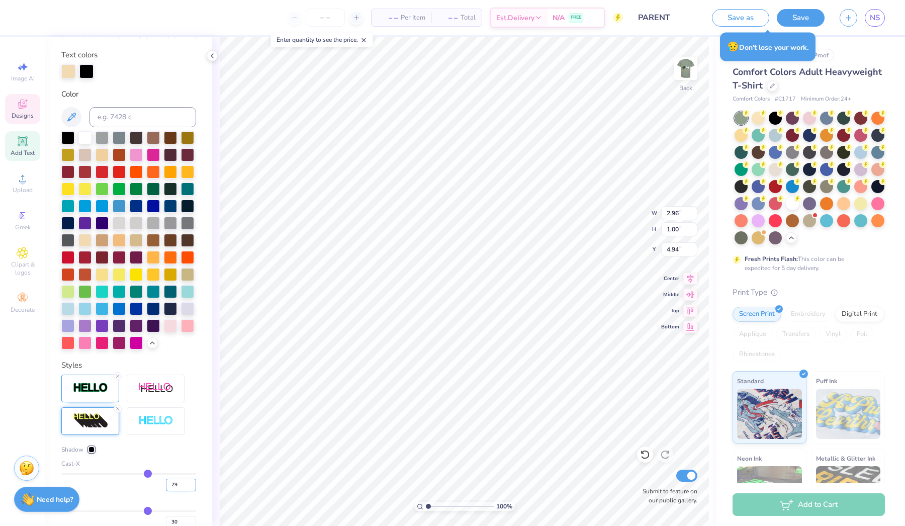
click at [194, 486] on input "29" at bounding box center [181, 485] width 30 height 13
click at [194, 486] on input "28" at bounding box center [181, 485] width 30 height 13
click at [194, 486] on input "27" at bounding box center [181, 485] width 30 height 13
click at [194, 486] on input "26" at bounding box center [181, 485] width 30 height 13
click at [194, 486] on input "25" at bounding box center [181, 485] width 30 height 13
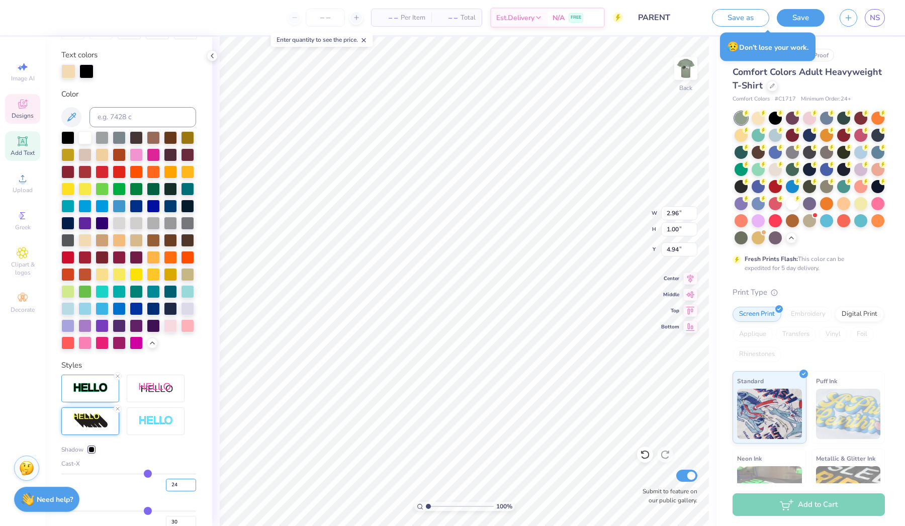
click at [194, 486] on input "24" at bounding box center [181, 485] width 30 height 13
click at [194, 486] on input "23" at bounding box center [181, 485] width 30 height 13
click at [194, 486] on input "22" at bounding box center [181, 485] width 30 height 13
click at [194, 486] on input "21" at bounding box center [181, 485] width 30 height 13
click at [194, 486] on input "20" at bounding box center [181, 485] width 30 height 13
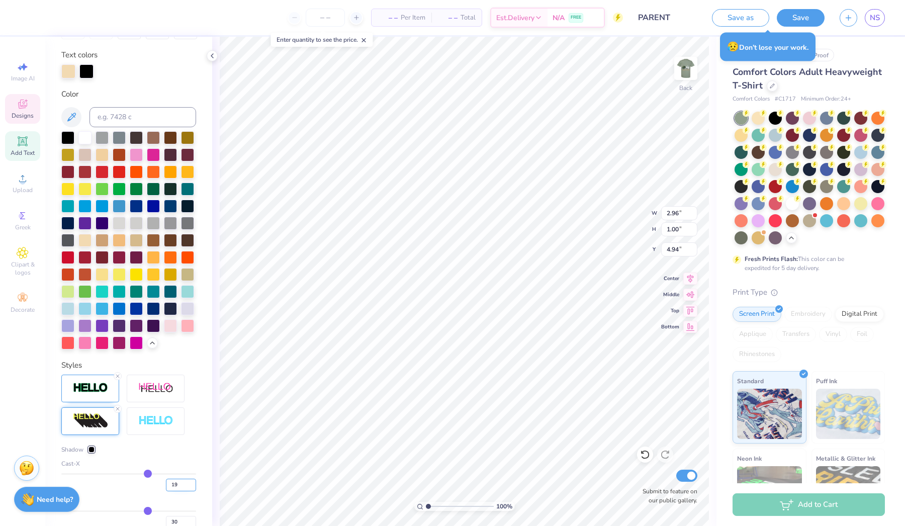
click at [194, 486] on input "19" at bounding box center [181, 485] width 30 height 13
click at [194, 486] on input "18" at bounding box center [181, 485] width 30 height 13
click at [194, 486] on input "17" at bounding box center [181, 485] width 30 height 13
click at [194, 486] on input "16" at bounding box center [181, 485] width 30 height 13
click at [194, 486] on input "15" at bounding box center [181, 485] width 30 height 13
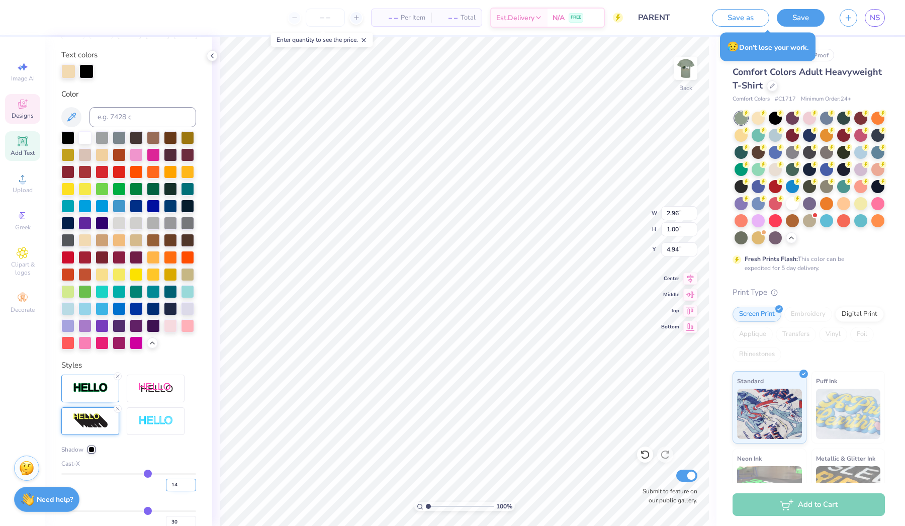
click at [194, 486] on input "14" at bounding box center [181, 485] width 30 height 13
click at [194, 486] on input "13" at bounding box center [181, 485] width 30 height 13
click at [194, 486] on input "12" at bounding box center [181, 485] width 30 height 13
click at [191, 486] on input "11" at bounding box center [181, 485] width 30 height 13
click at [191, 486] on input "10" at bounding box center [181, 485] width 30 height 13
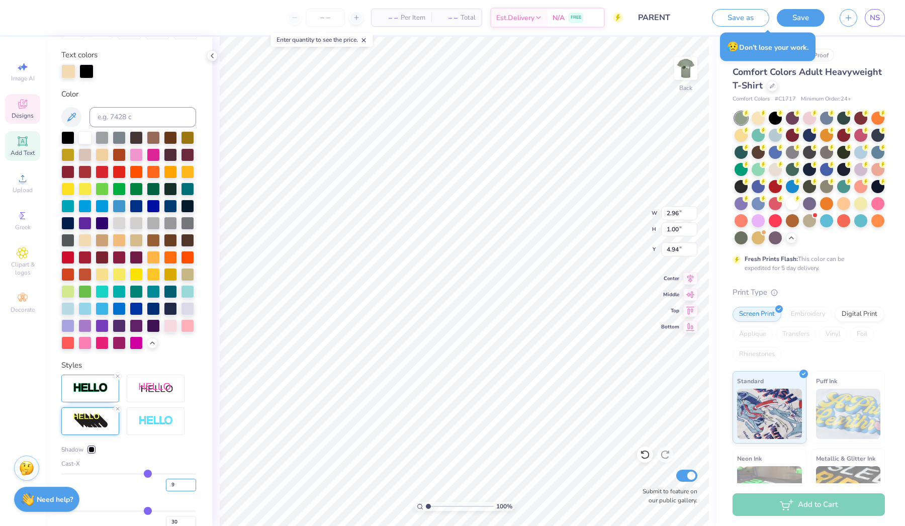
click at [191, 486] on input "9" at bounding box center [181, 485] width 30 height 13
click at [191, 486] on input "8" at bounding box center [181, 485] width 30 height 13
click at [191, 486] on input "7" at bounding box center [181, 485] width 30 height 13
click at [191, 486] on input "6" at bounding box center [181, 485] width 30 height 13
click at [191, 486] on input "5" at bounding box center [181, 485] width 30 height 13
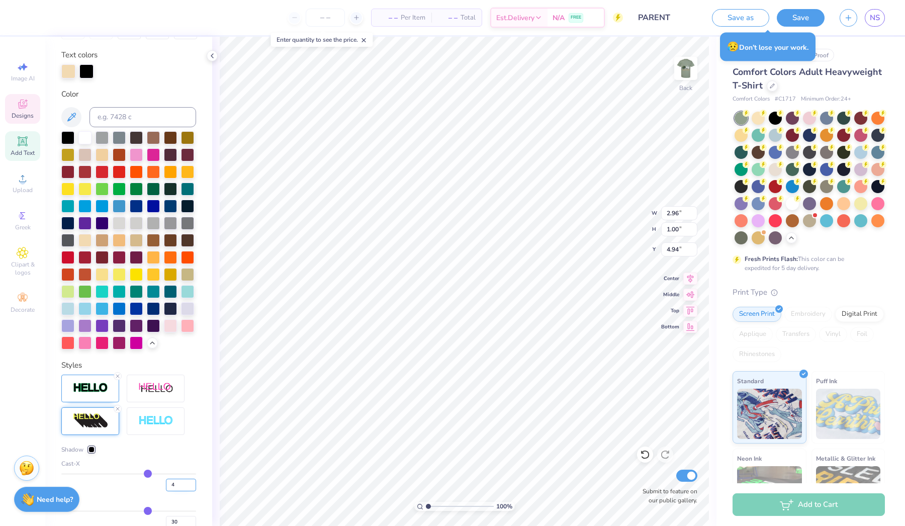
click at [191, 486] on input "4" at bounding box center [181, 485] width 30 height 13
click at [191, 486] on input "3" at bounding box center [181, 485] width 30 height 13
click at [191, 486] on input "2" at bounding box center [181, 485] width 30 height 13
click at [191, 486] on input "1" at bounding box center [181, 485] width 30 height 13
drag, startPoint x: 148, startPoint y: 513, endPoint x: 134, endPoint y: 519, distance: 14.7
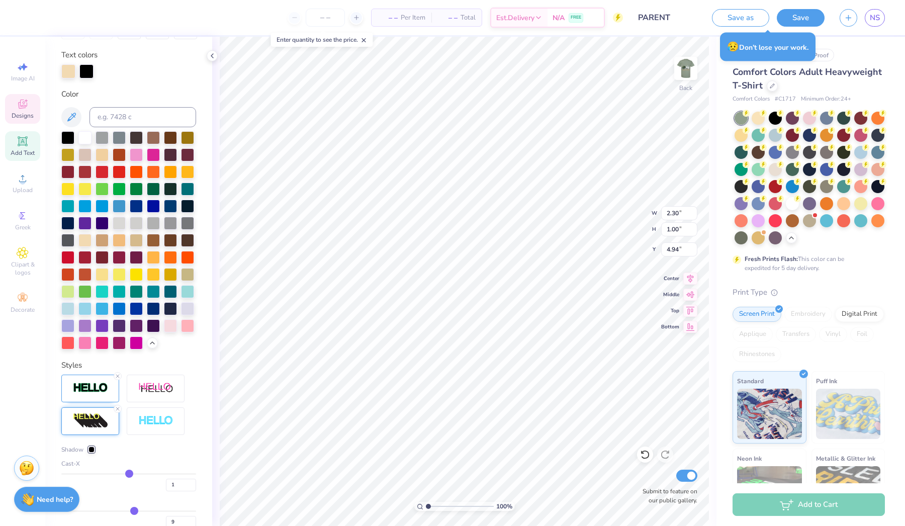
click at [134, 519] on div "9" at bounding box center [128, 519] width 135 height 18
click at [192, 524] on input "8" at bounding box center [181, 522] width 30 height 13
click at [810, 217] on div at bounding box center [809, 219] width 13 height 13
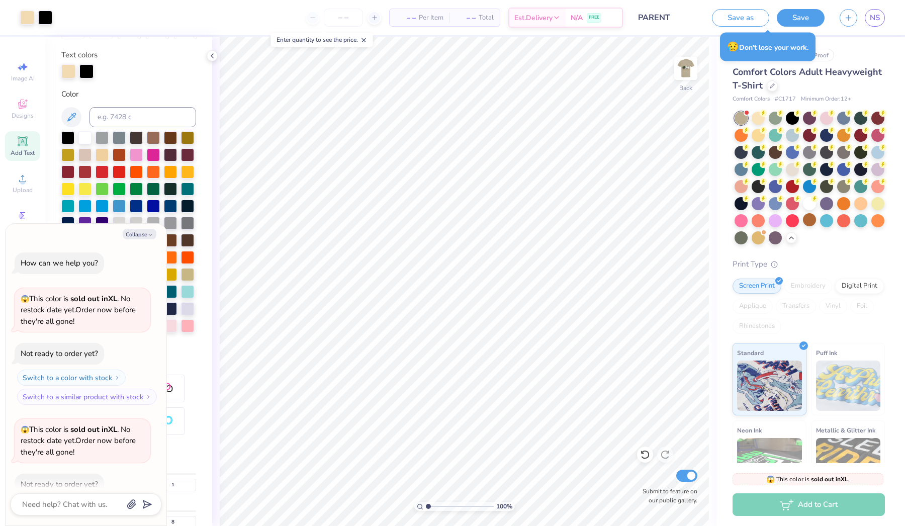
scroll to position [449, 0]
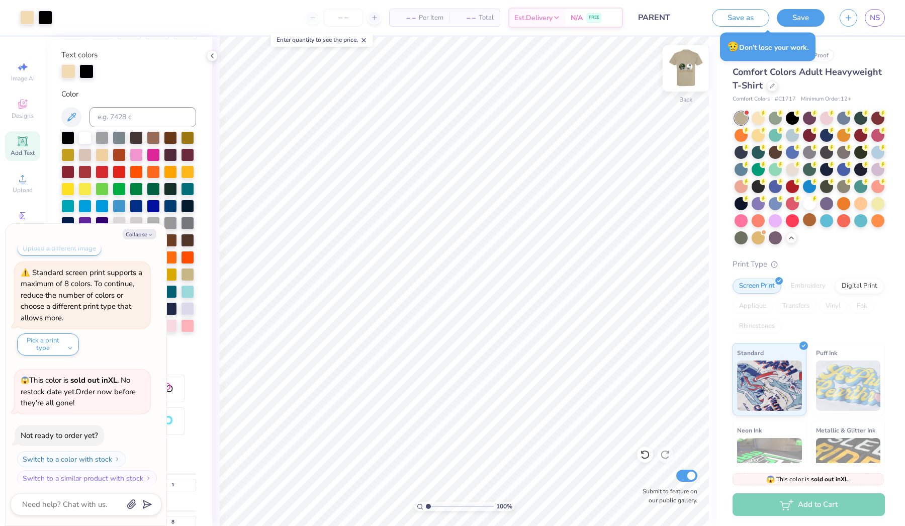
click at [692, 75] on img at bounding box center [686, 68] width 40 height 40
click at [686, 69] on img at bounding box center [686, 68] width 40 height 40
click at [794, 117] on div at bounding box center [792, 117] width 13 height 13
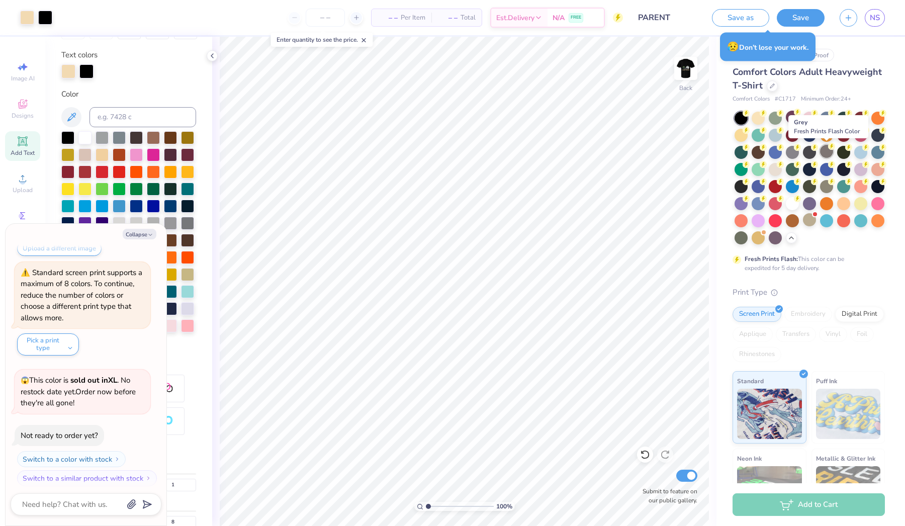
click at [825, 154] on div at bounding box center [826, 151] width 13 height 13
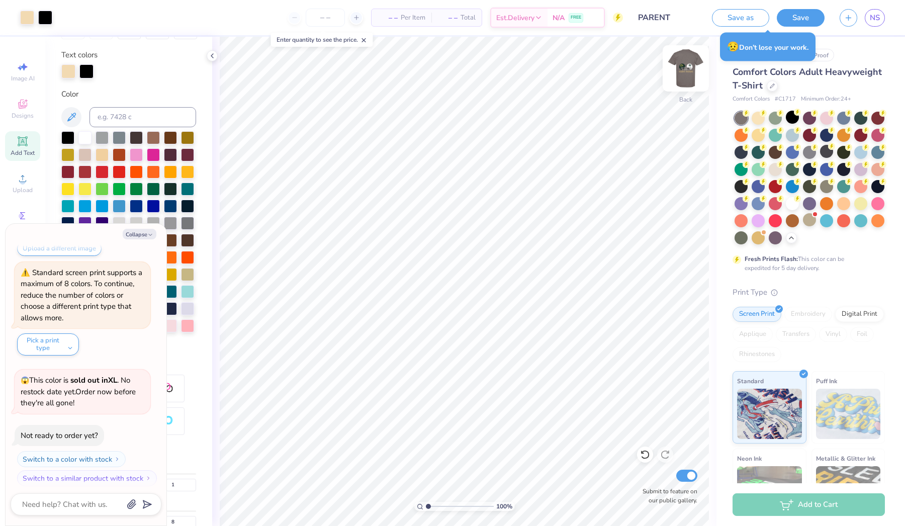
click at [688, 68] on img at bounding box center [686, 68] width 40 height 40
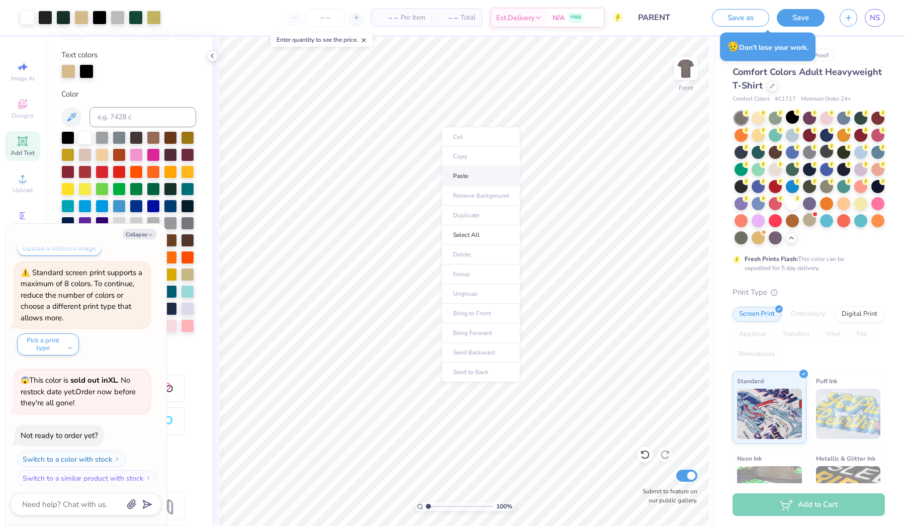
click at [461, 174] on li "Paste" at bounding box center [480, 176] width 79 height 20
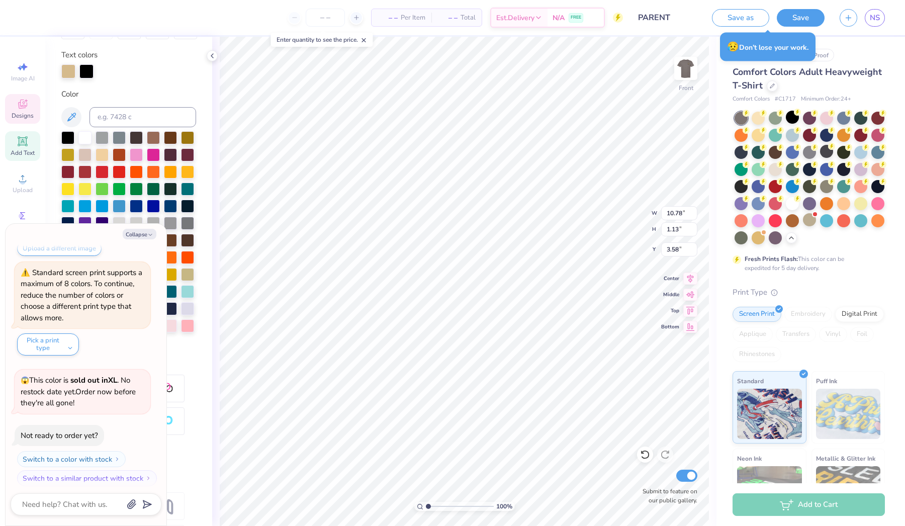
scroll to position [0, 4]
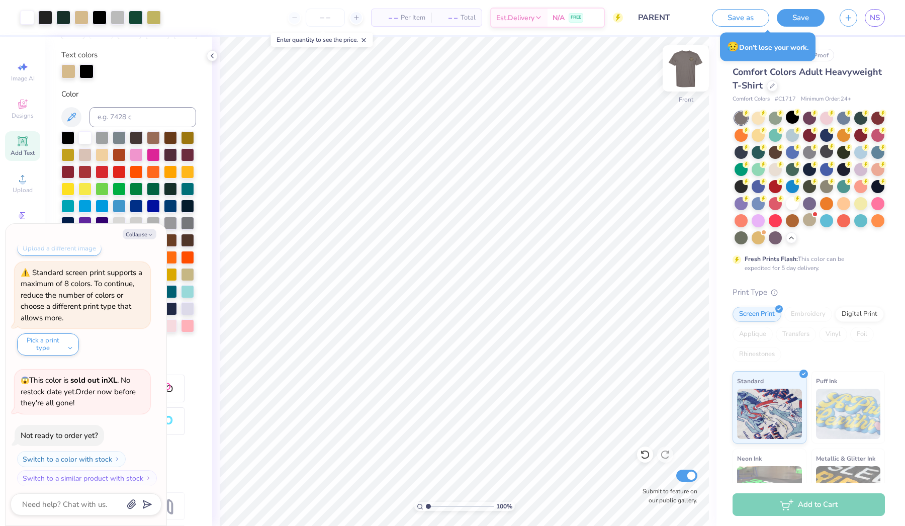
click at [686, 70] on img at bounding box center [686, 68] width 40 height 40
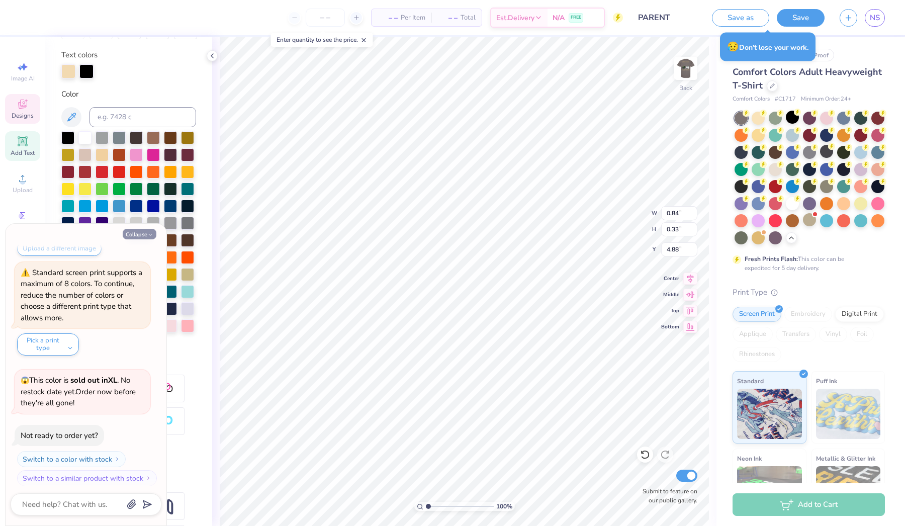
click at [140, 235] on button "Collapse" at bounding box center [140, 234] width 34 height 11
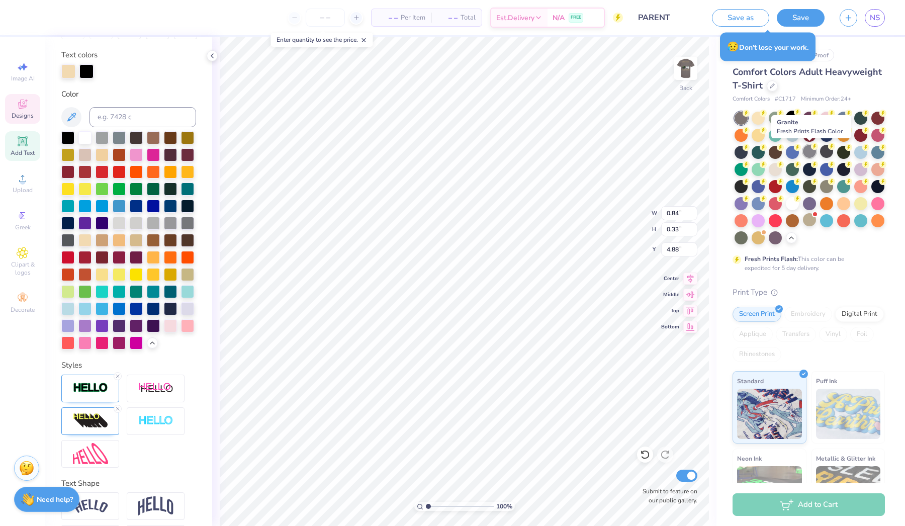
click at [804, 155] on div at bounding box center [809, 151] width 13 height 13
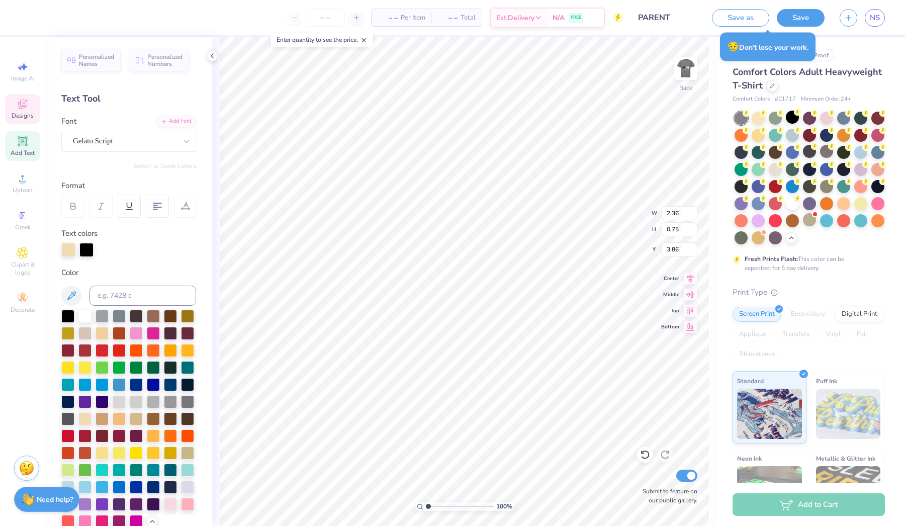
scroll to position [-1, 0]
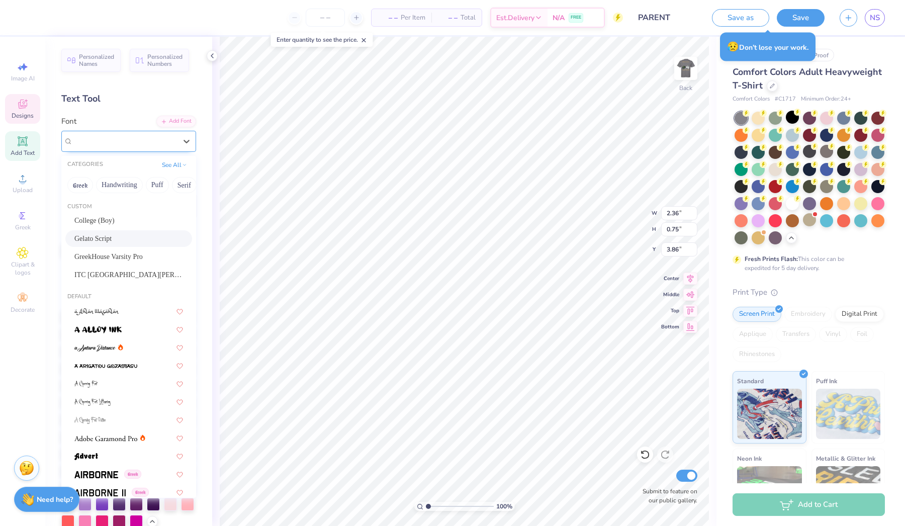
click at [122, 137] on div "Gelato Script" at bounding box center [125, 141] width 106 height 16
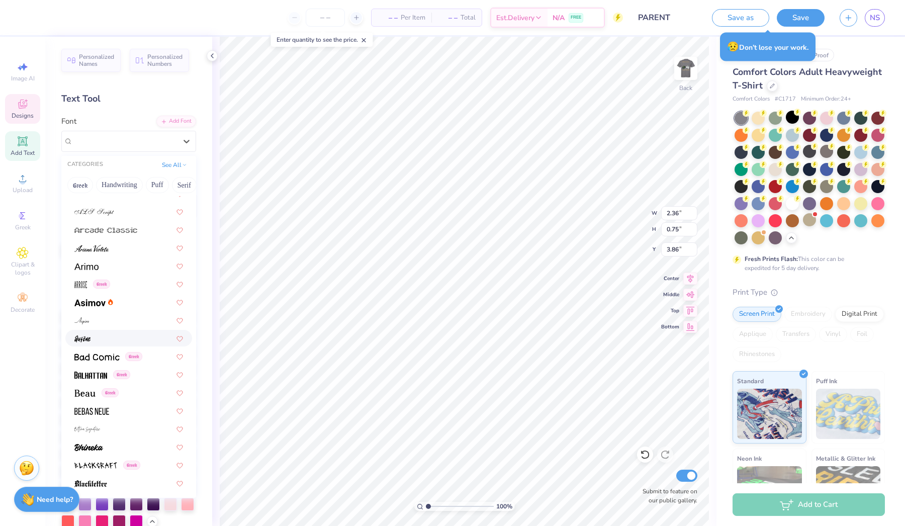
scroll to position [373, 0]
click at [101, 371] on img at bounding box center [90, 373] width 33 height 7
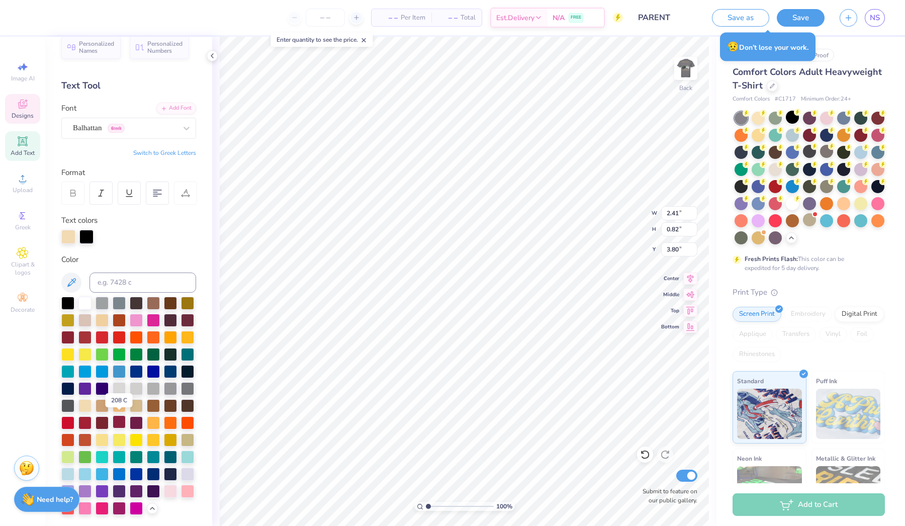
scroll to position [16, 0]
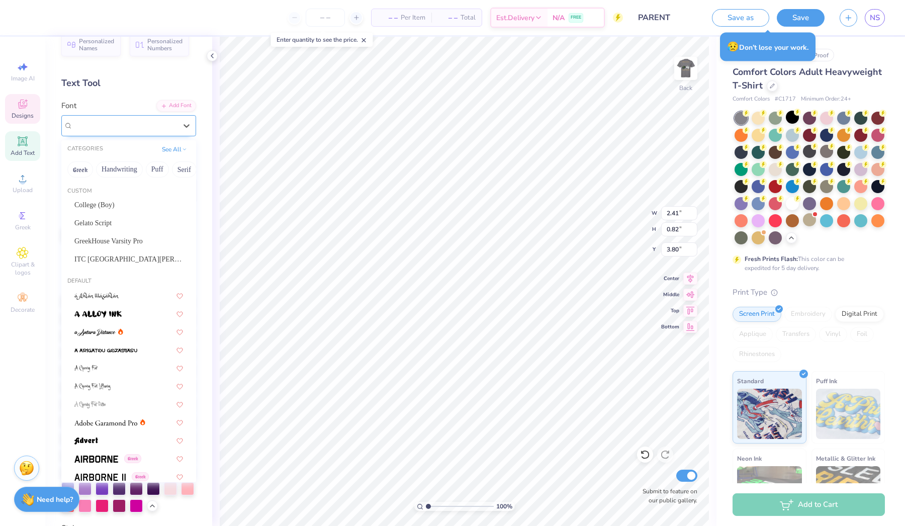
click at [125, 122] on span "Greek" at bounding box center [116, 125] width 17 height 9
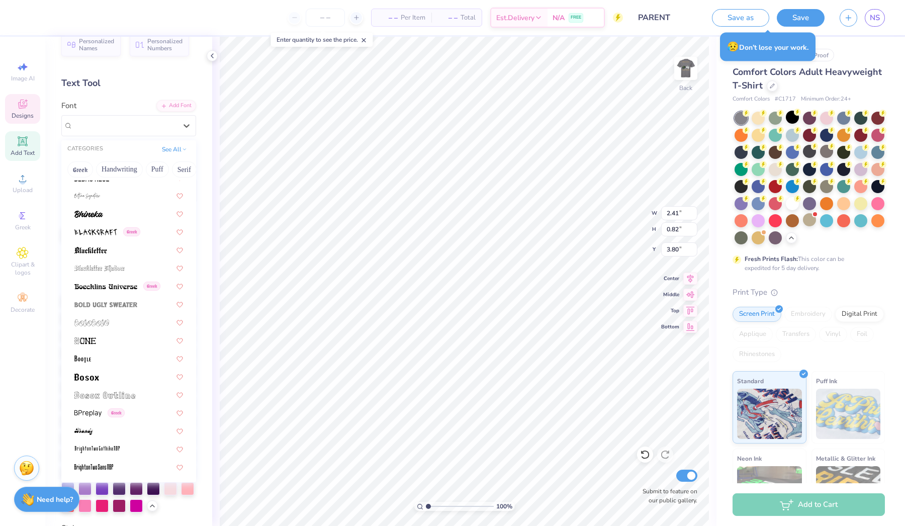
scroll to position [598, 0]
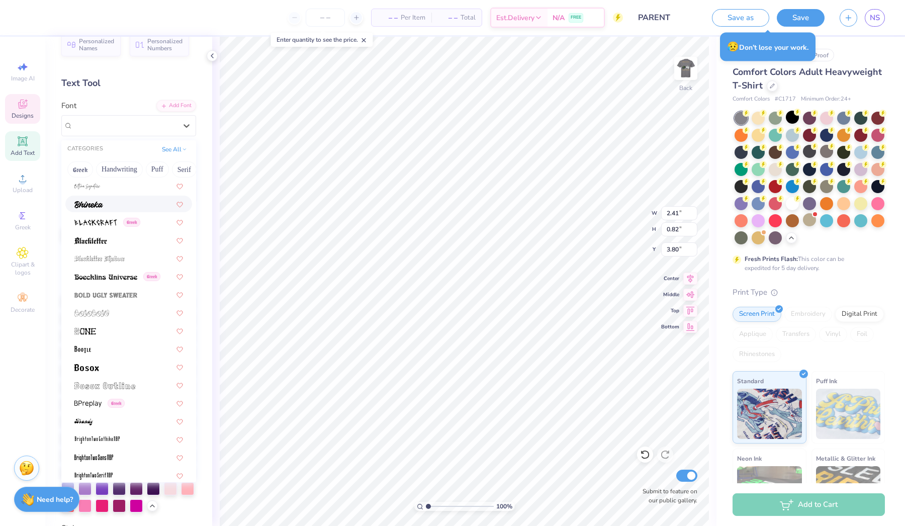
click at [108, 205] on div at bounding box center [128, 204] width 109 height 11
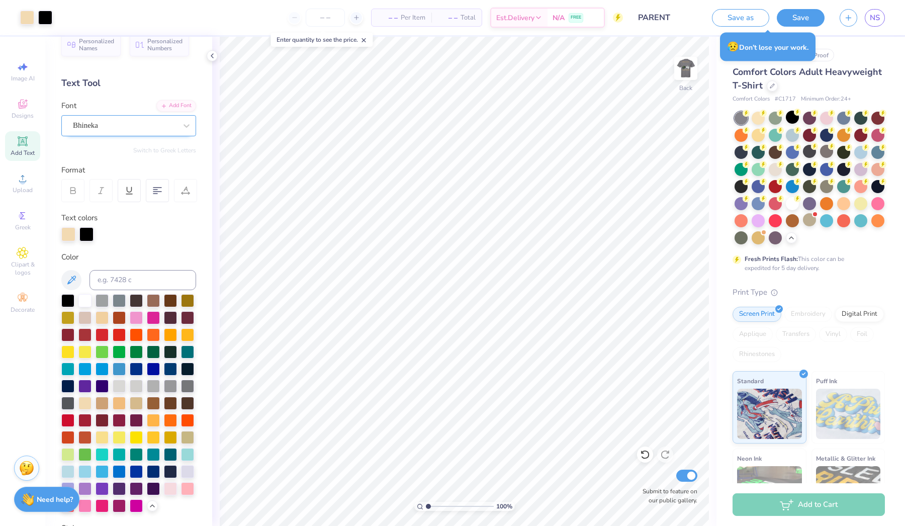
click at [150, 126] on div "Bhineka" at bounding box center [125, 126] width 106 height 16
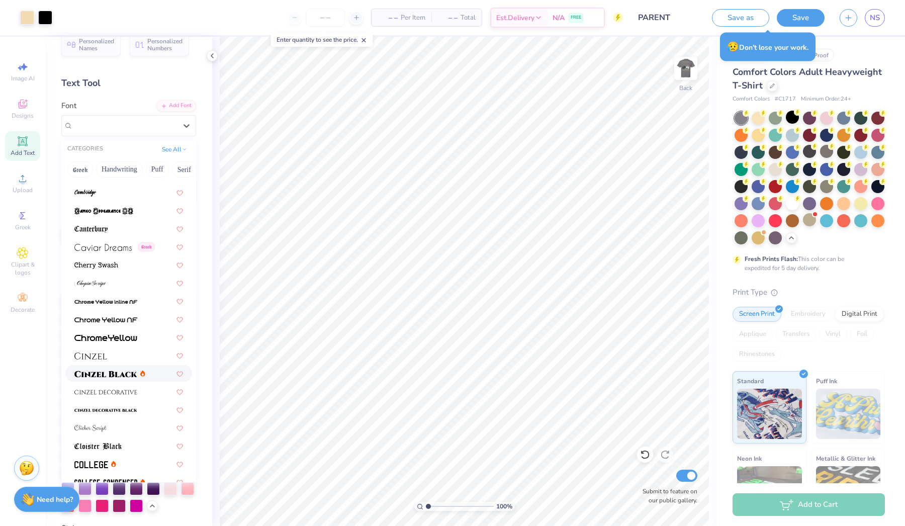
scroll to position [1134, 0]
click at [113, 380] on div at bounding box center [128, 374] width 127 height 17
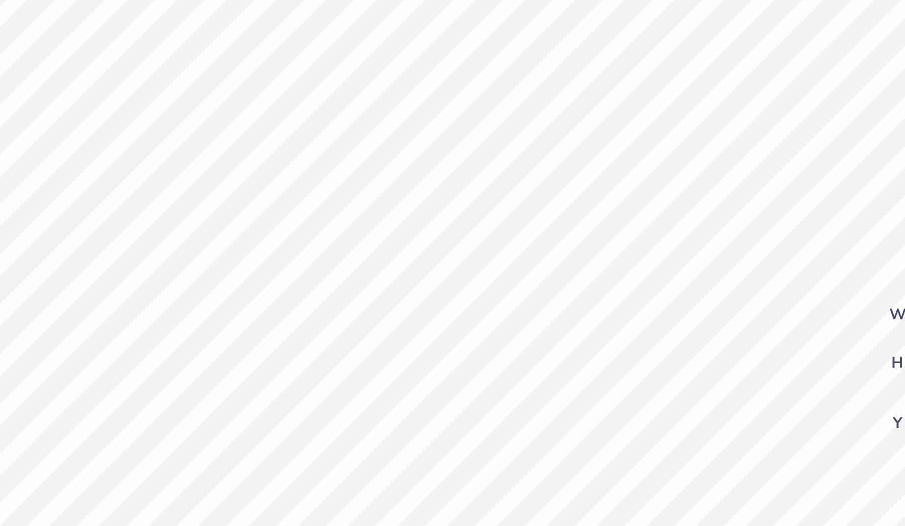
scroll to position [0, 1]
click at [607, 220] on div "100 % Back W 0.84 0.84 " H 0.33 0.33 " Y 4.88 4.88 " Center Middle Top Bottom S…" at bounding box center [464, 281] width 504 height 489
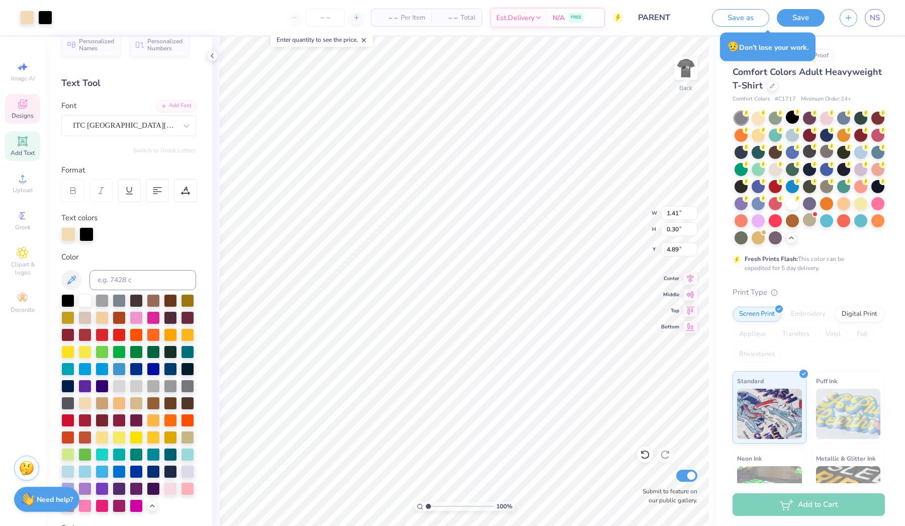
drag, startPoint x: 718, startPoint y: 139, endPoint x: 751, endPoint y: 129, distance: 34.7
click at [718, 139] on div "# 514249A Original Proof Comfort Colors Adult Heavyweight T-Shirt Comfort Color…" at bounding box center [810, 318] width 189 height 562
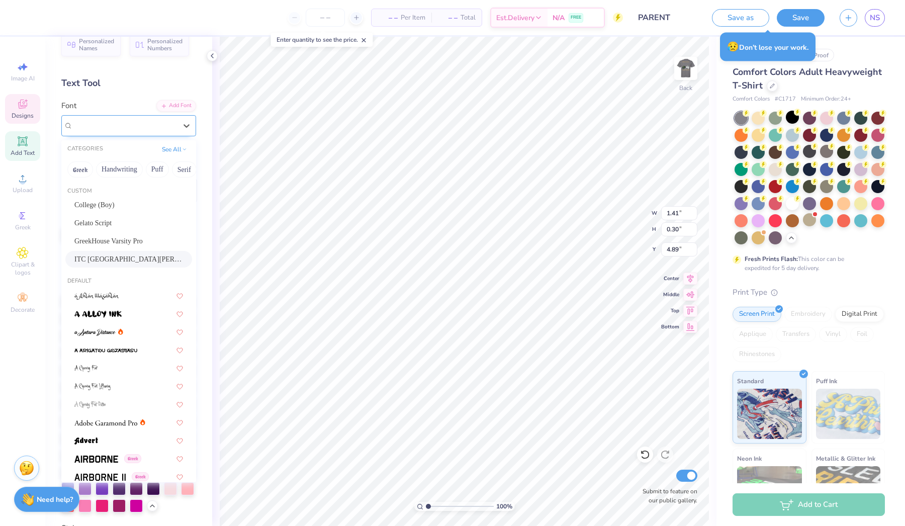
click at [123, 119] on div at bounding box center [125, 126] width 104 height 14
click at [176, 122] on div "ITC [GEOGRAPHIC_DATA][PERSON_NAME]" at bounding box center [125, 126] width 106 height 16
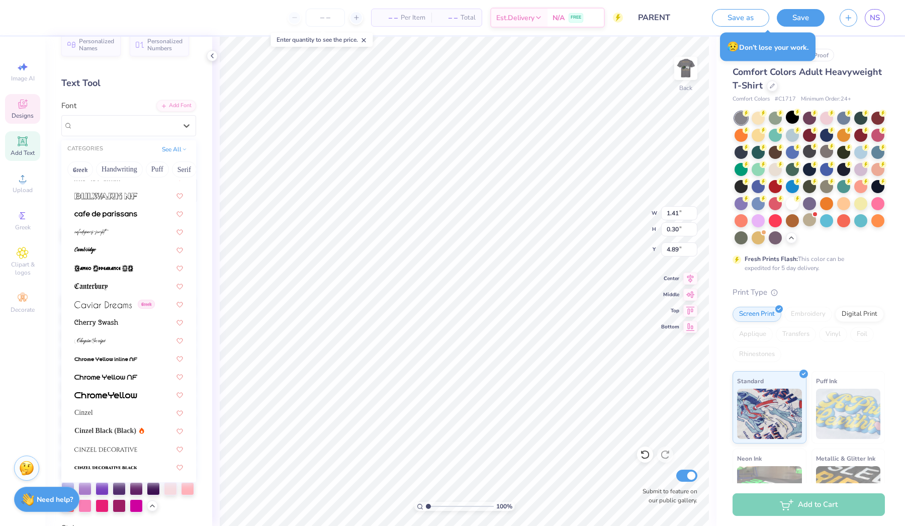
scroll to position [1083, 0]
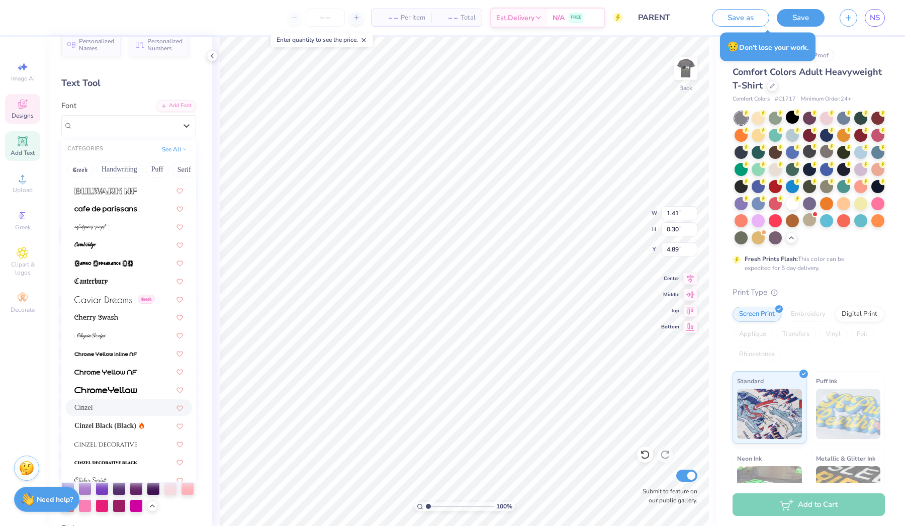
click at [120, 410] on div "Cinzel" at bounding box center [128, 407] width 109 height 11
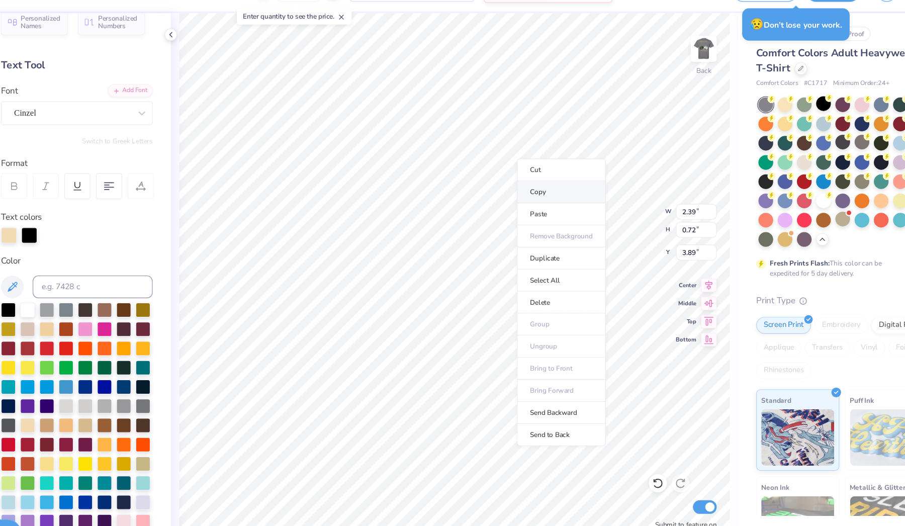
click at [520, 186] on li "Copy" at bounding box center [559, 196] width 79 height 20
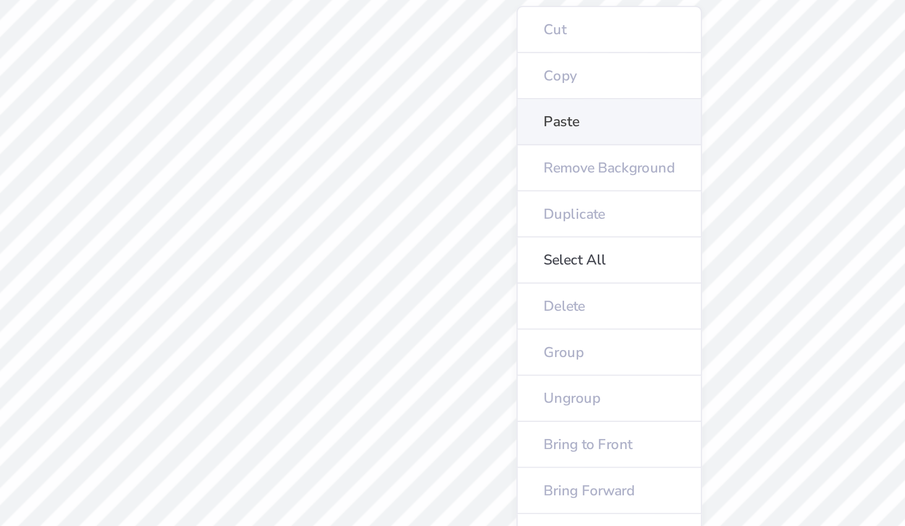
click at [518, 167] on li "Paste" at bounding box center [557, 177] width 79 height 20
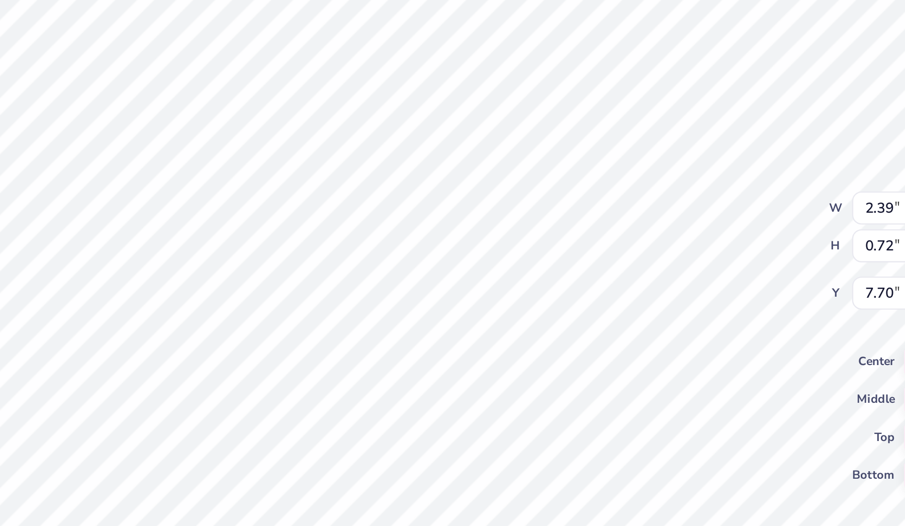
scroll to position [0, 1]
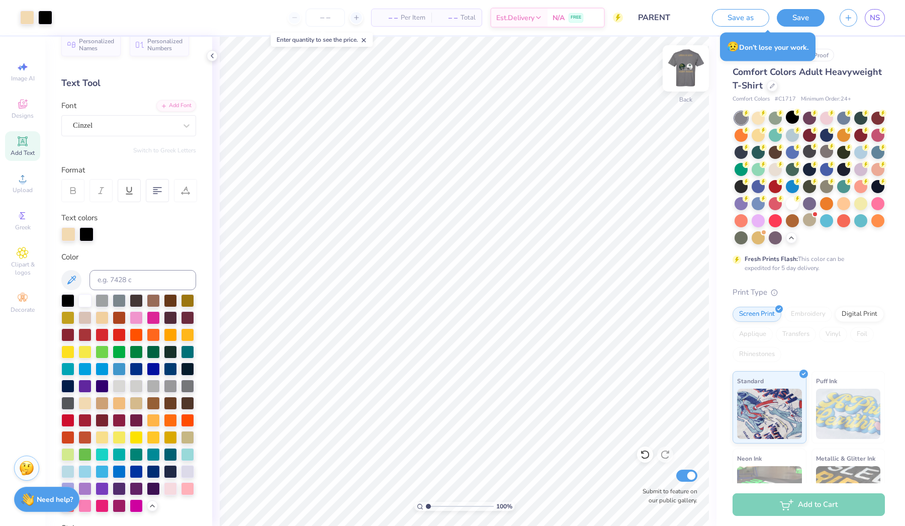
click at [687, 63] on img at bounding box center [686, 68] width 40 height 40
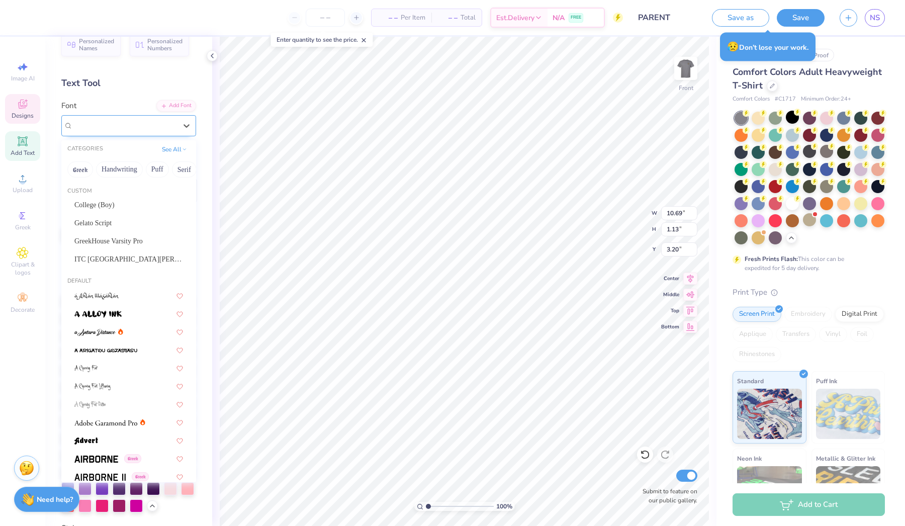
click at [121, 125] on div at bounding box center [125, 126] width 106 height 16
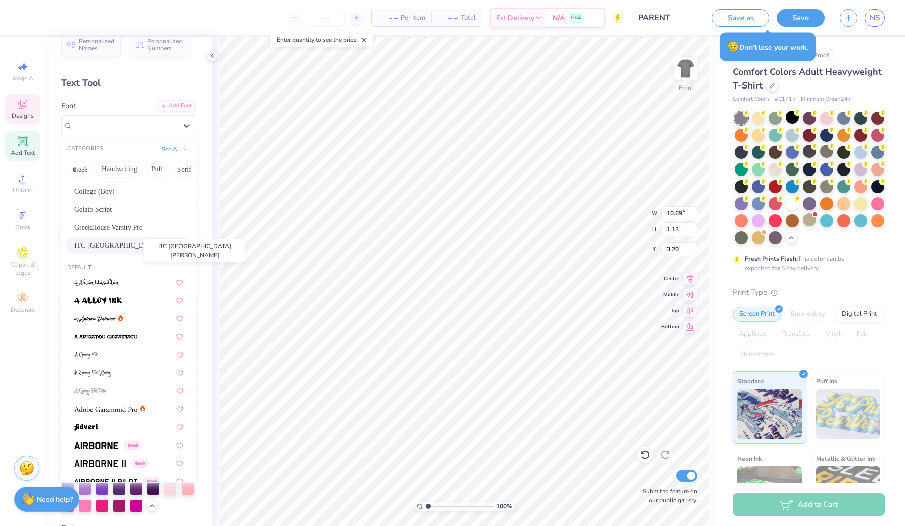
scroll to position [17, 0]
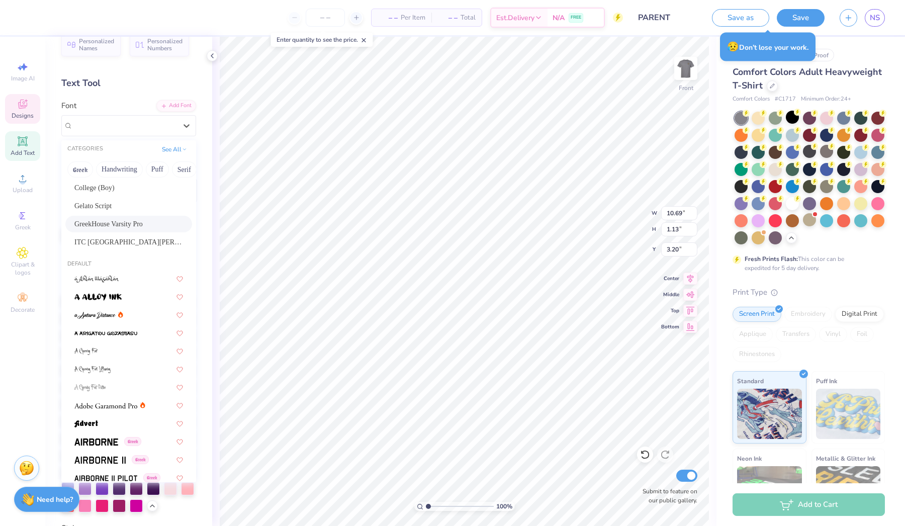
click at [127, 223] on span "GreekHouse Varsity Pro" at bounding box center [108, 224] width 68 height 11
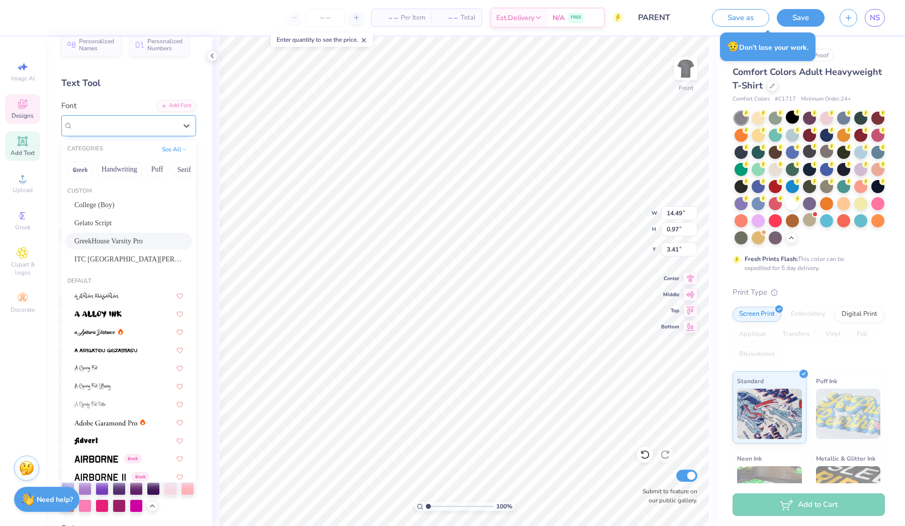
click at [133, 124] on span "GreekHouse Varsity Pro" at bounding box center [109, 126] width 73 height 12
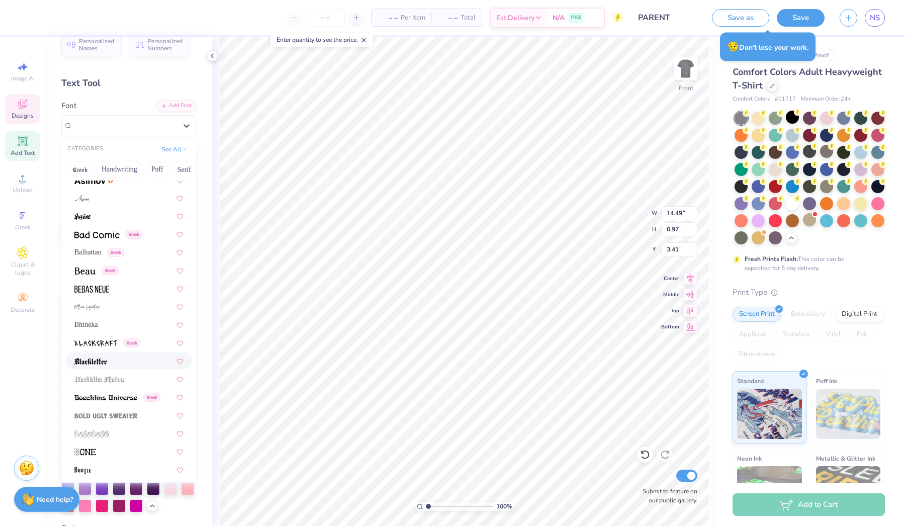
scroll to position [488, 0]
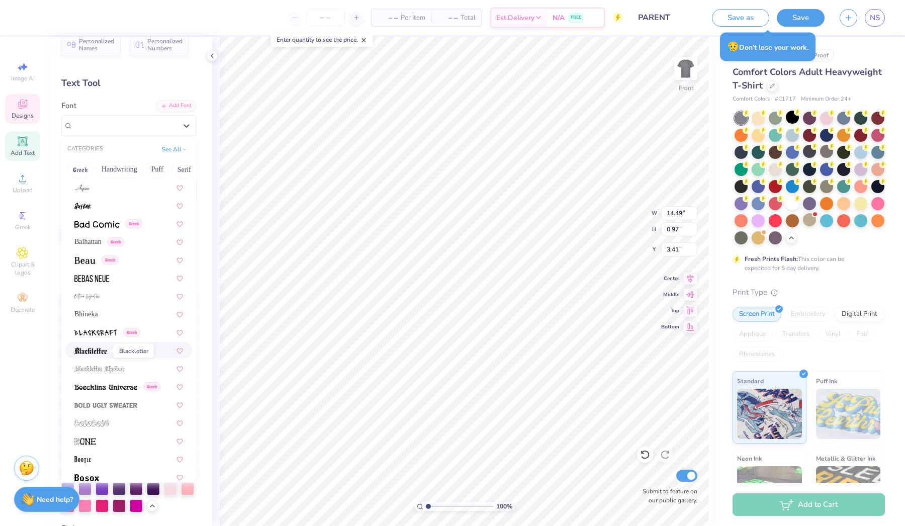
click at [106, 350] on img at bounding box center [90, 350] width 33 height 7
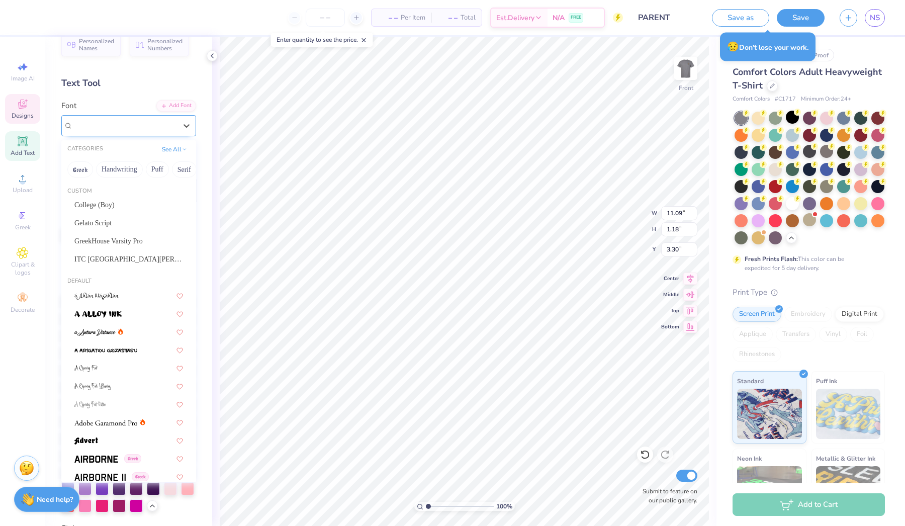
click at [105, 118] on div "Blackletter" at bounding box center [125, 126] width 106 height 16
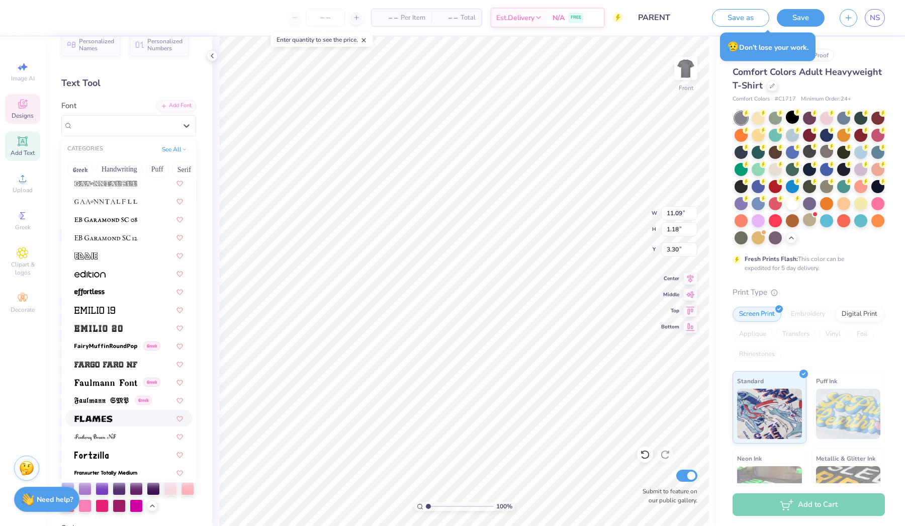
scroll to position [2045, 0]
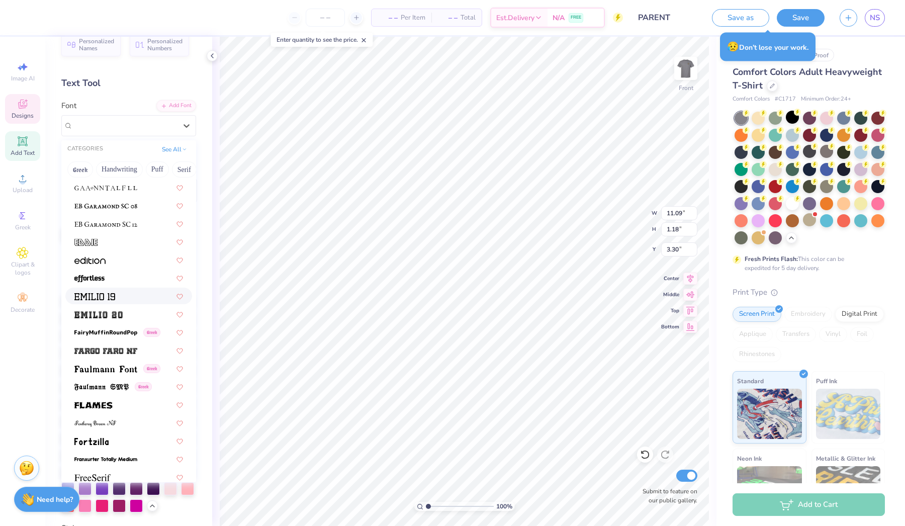
click at [102, 294] on img at bounding box center [94, 296] width 41 height 7
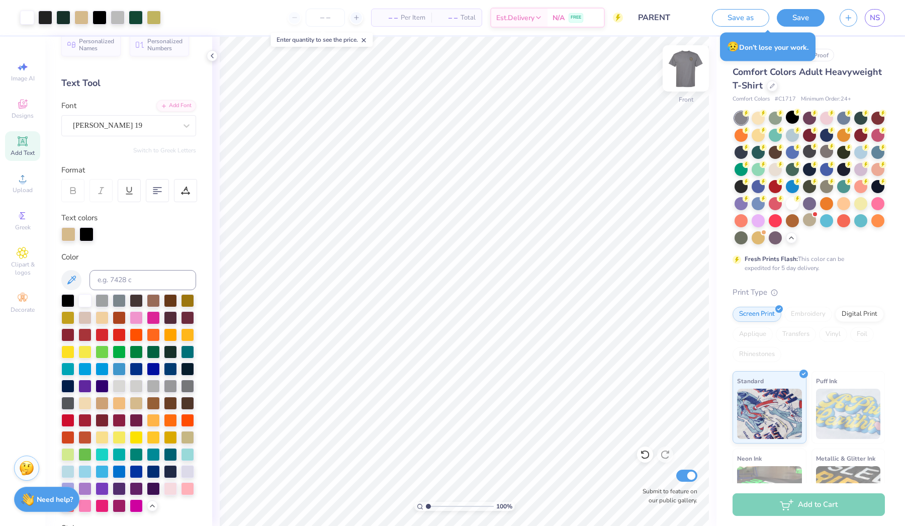
click at [686, 64] on img at bounding box center [686, 68] width 40 height 40
click at [687, 61] on img at bounding box center [686, 68] width 40 height 40
click at [17, 110] on div "Designs" at bounding box center [22, 109] width 35 height 30
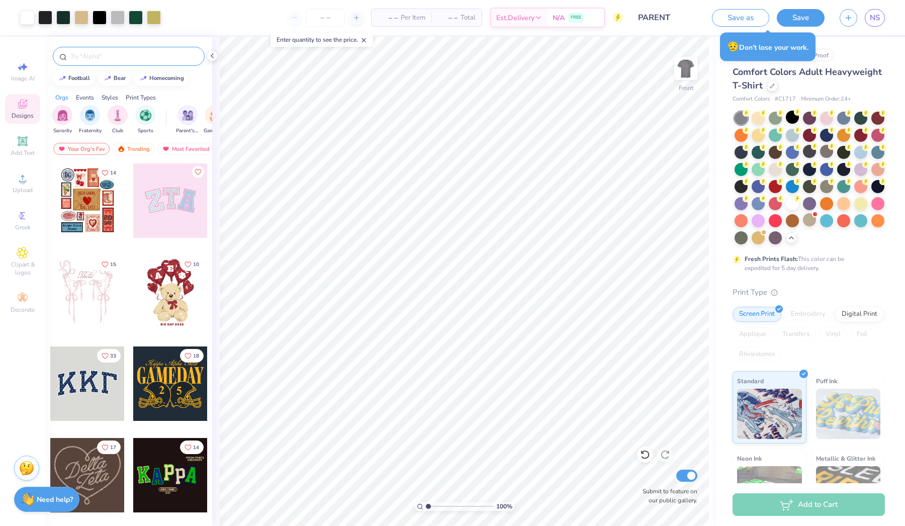
click at [104, 49] on div at bounding box center [129, 56] width 152 height 19
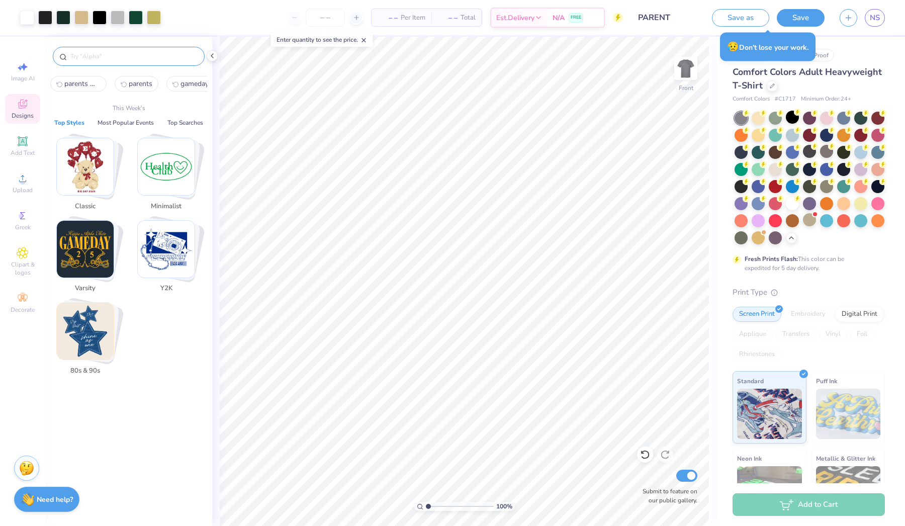
click at [102, 60] on input "text" at bounding box center [133, 56] width 129 height 10
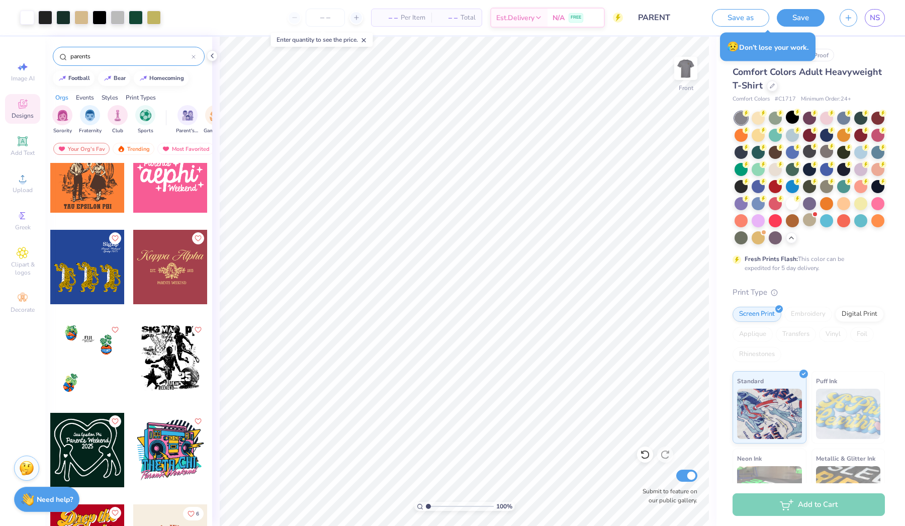
scroll to position [5609, 0]
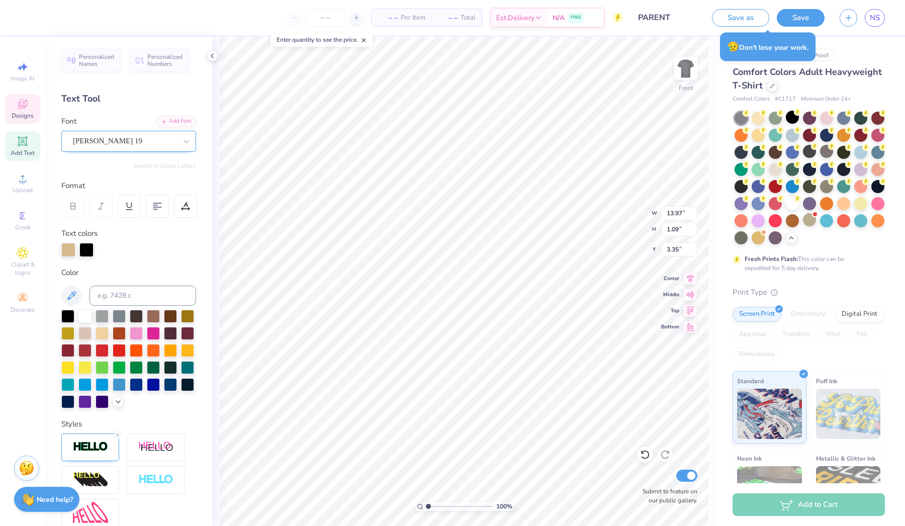
click at [108, 142] on span "[PERSON_NAME] 19" at bounding box center [107, 141] width 69 height 12
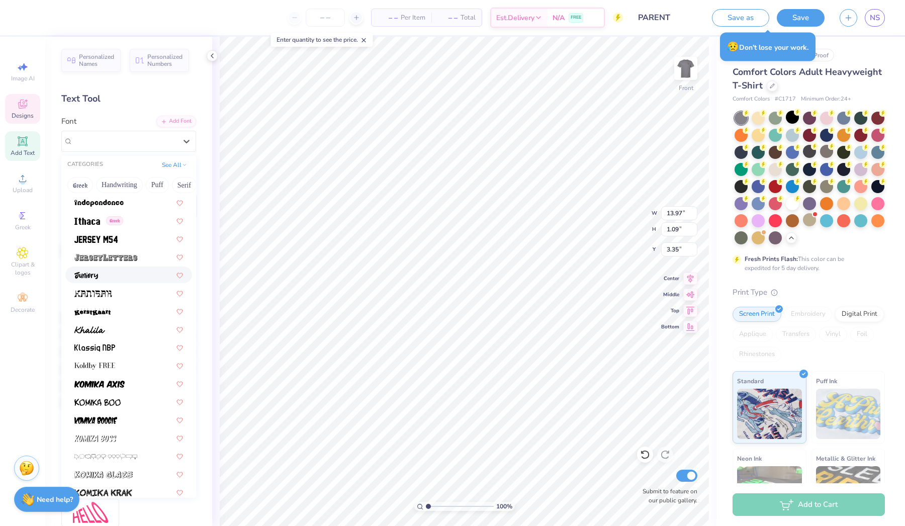
scroll to position [2820, 0]
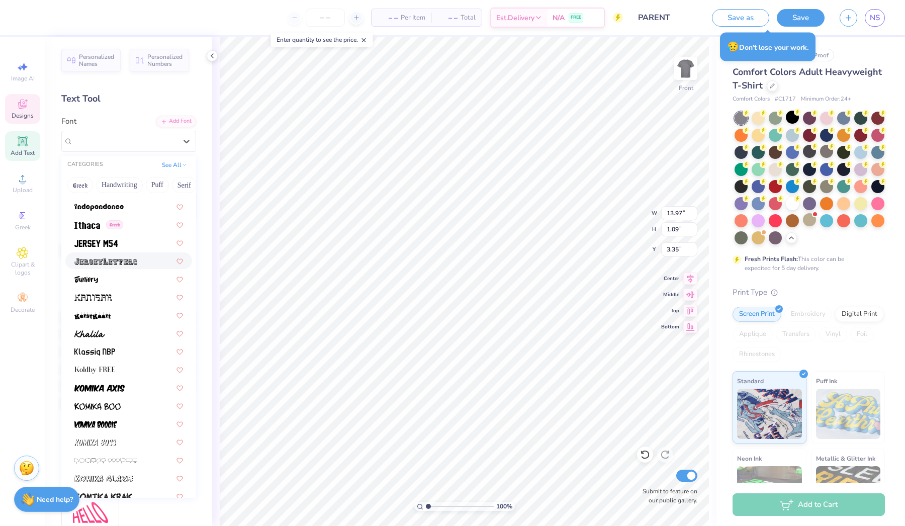
click at [143, 262] on div at bounding box center [128, 260] width 109 height 11
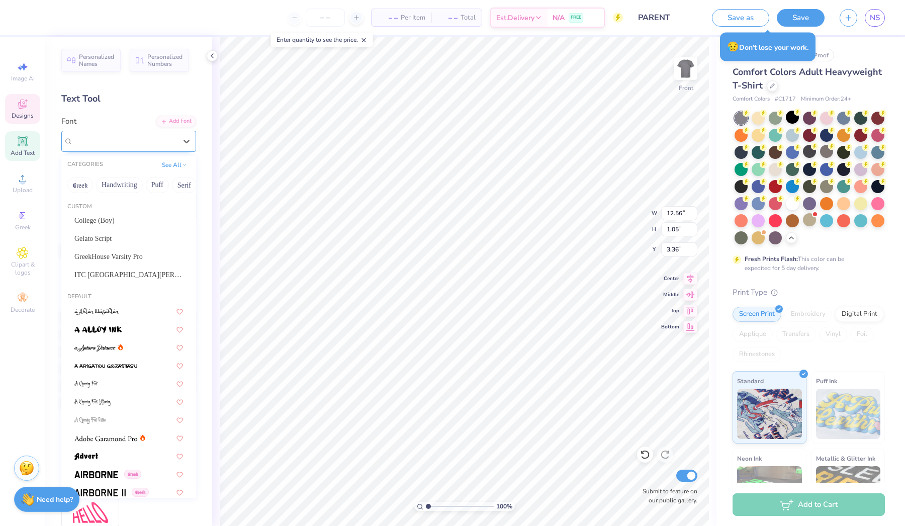
click at [120, 133] on div "JerseyLetters" at bounding box center [125, 141] width 106 height 16
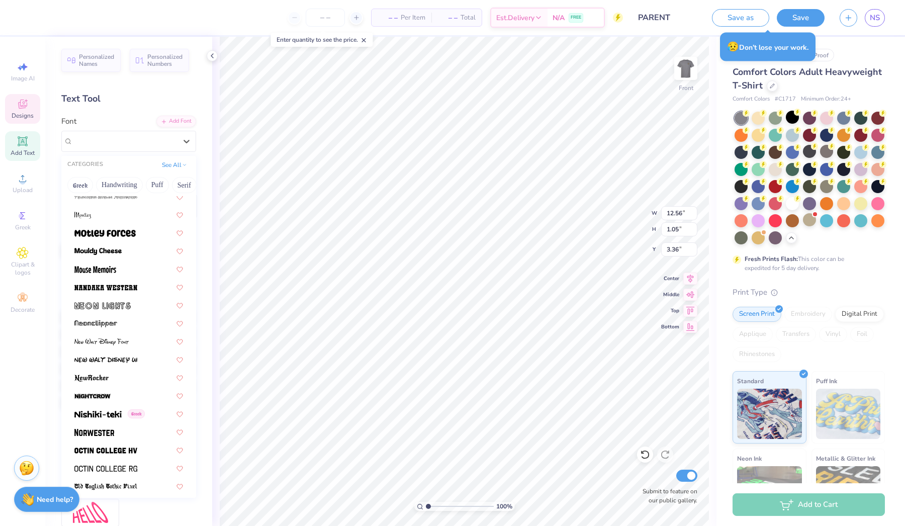
scroll to position [3820, 0]
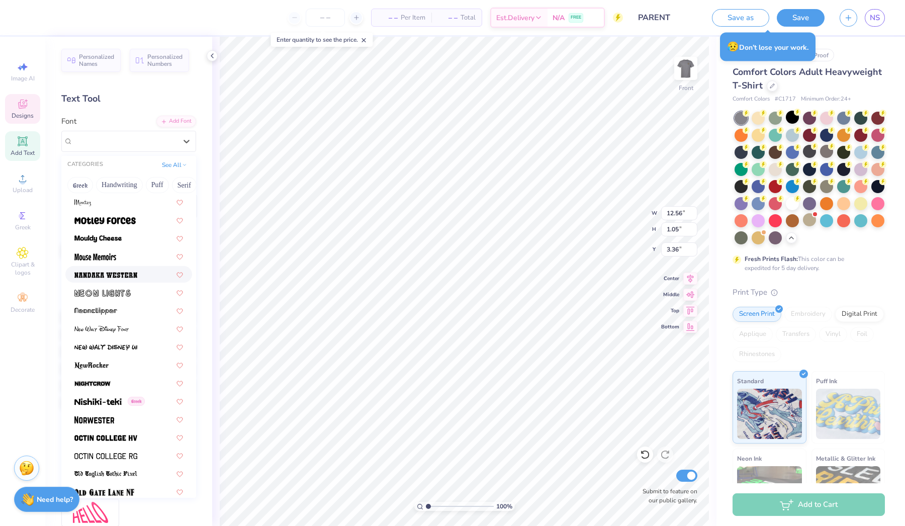
click at [127, 271] on span at bounding box center [105, 274] width 63 height 11
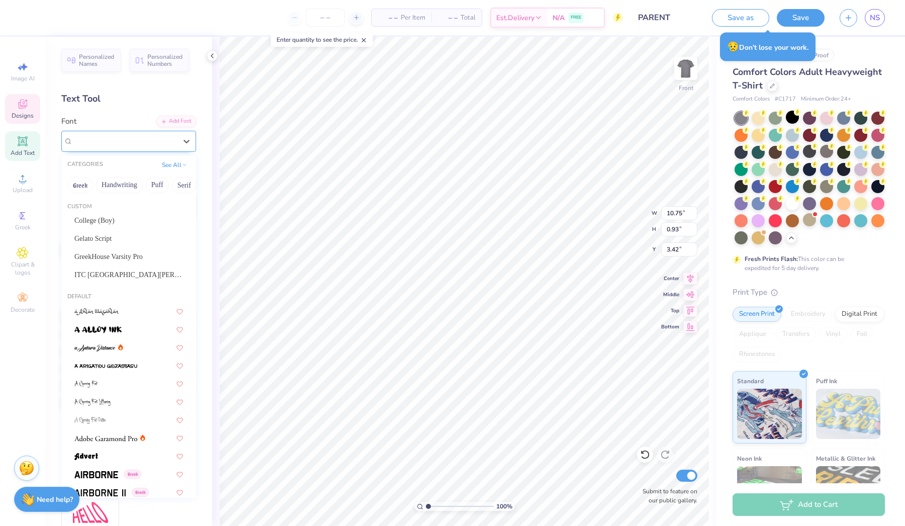
click at [174, 136] on div "Nandaka Western" at bounding box center [125, 141] width 106 height 16
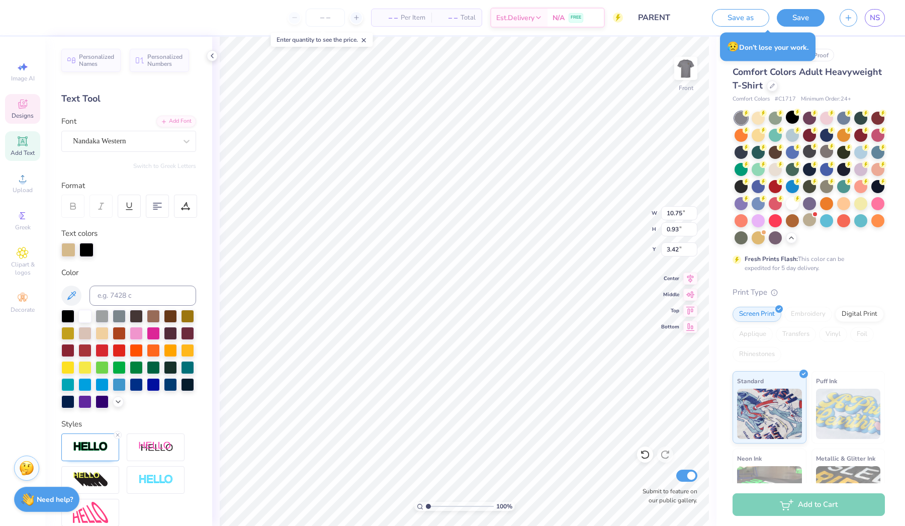
scroll to position [0, 1]
